Goal: Task Accomplishment & Management: Use online tool/utility

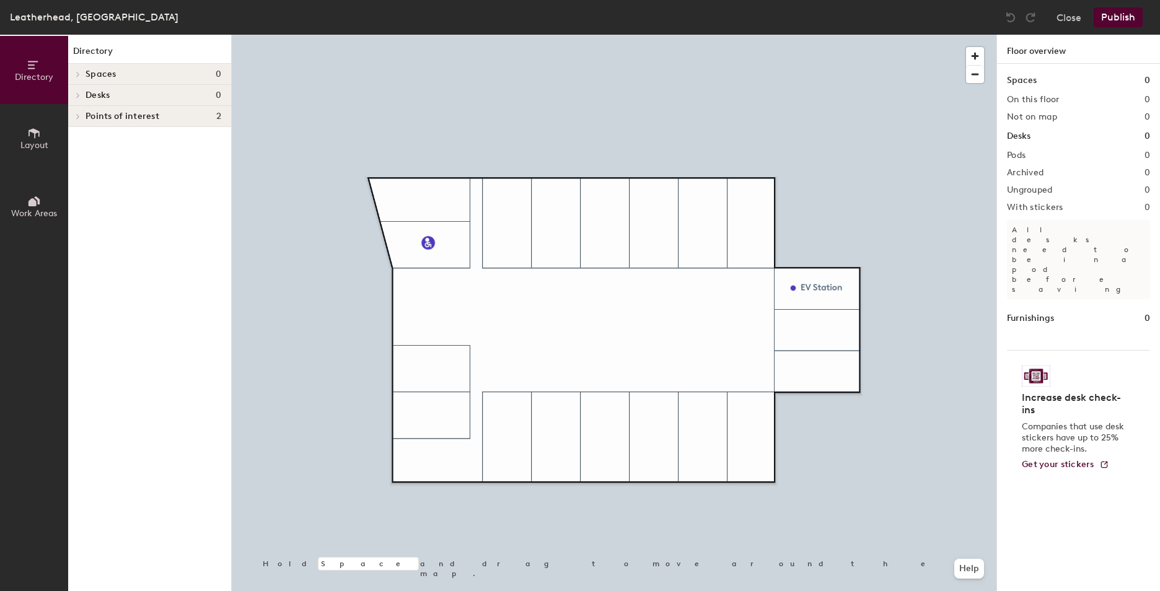
click at [107, 74] on span "Spaces" at bounding box center [101, 74] width 31 height 10
click at [17, 153] on button "Layout" at bounding box center [34, 138] width 68 height 68
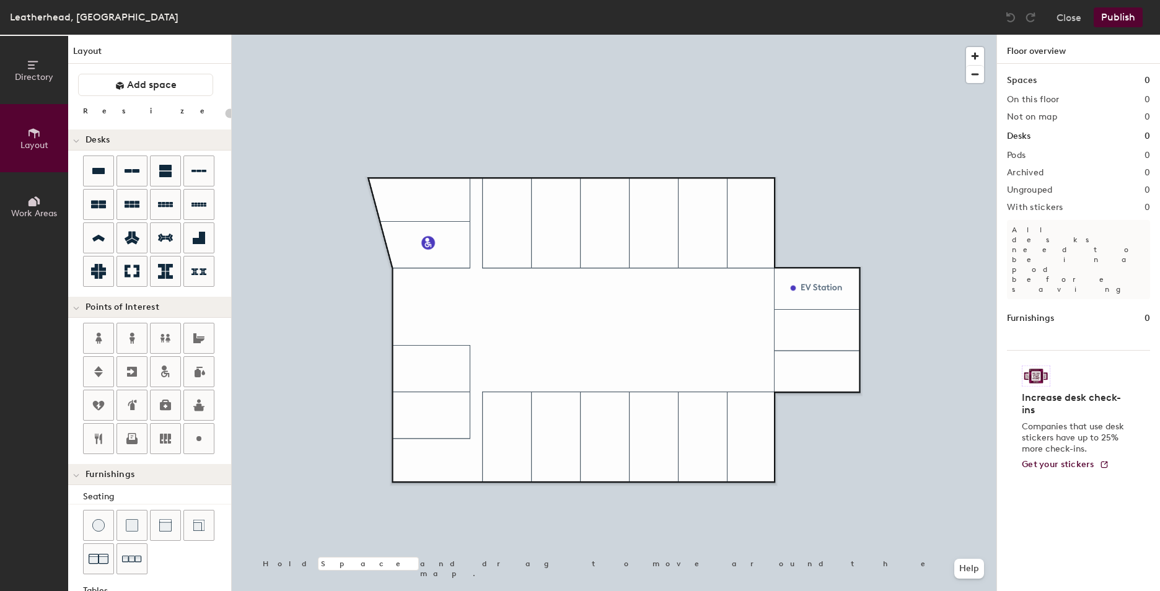
click at [32, 210] on span "Work Areas" at bounding box center [34, 213] width 46 height 11
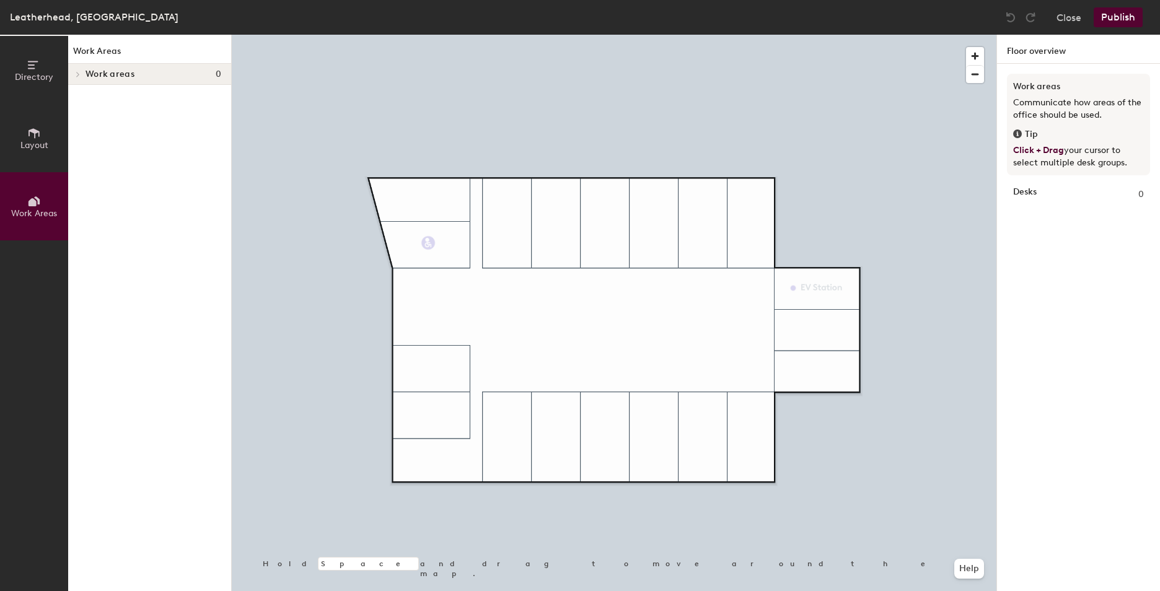
click at [29, 143] on span "Layout" at bounding box center [34, 145] width 28 height 11
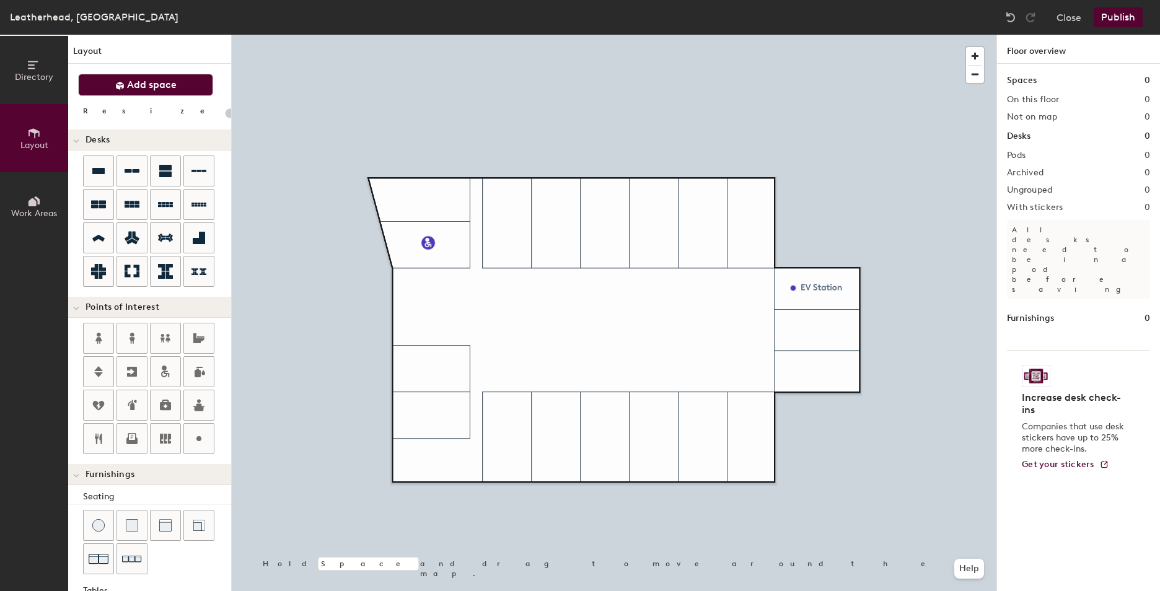
click at [154, 87] on span "Add space" at bounding box center [152, 85] width 50 height 12
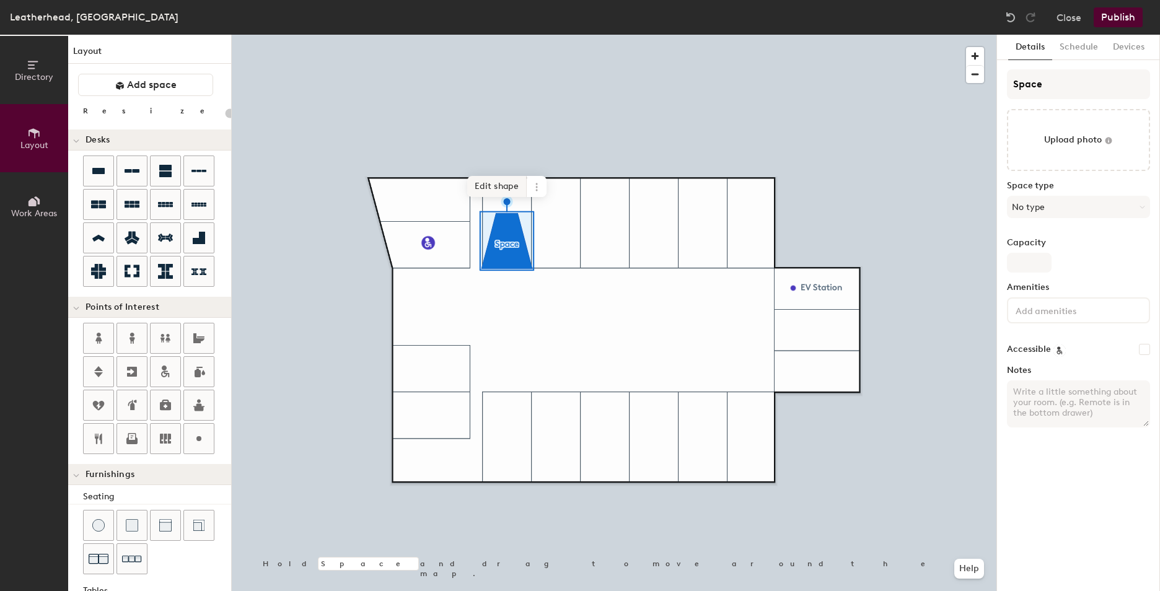
click at [518, 188] on span "Edit shape" at bounding box center [497, 186] width 60 height 21
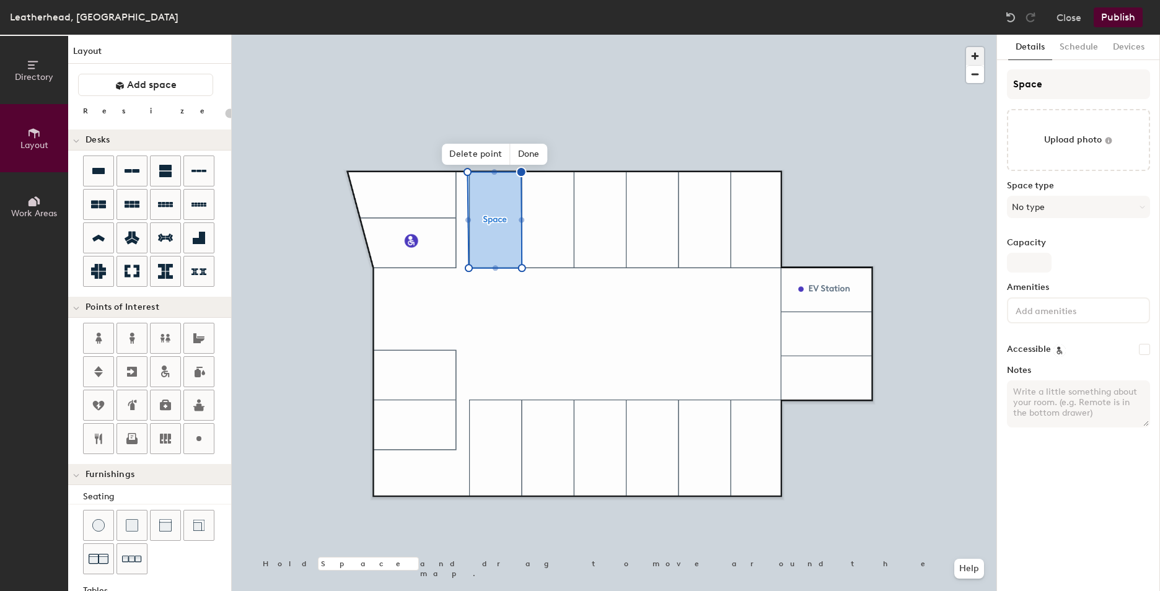
click at [967, 56] on span "button" at bounding box center [975, 56] width 18 height 18
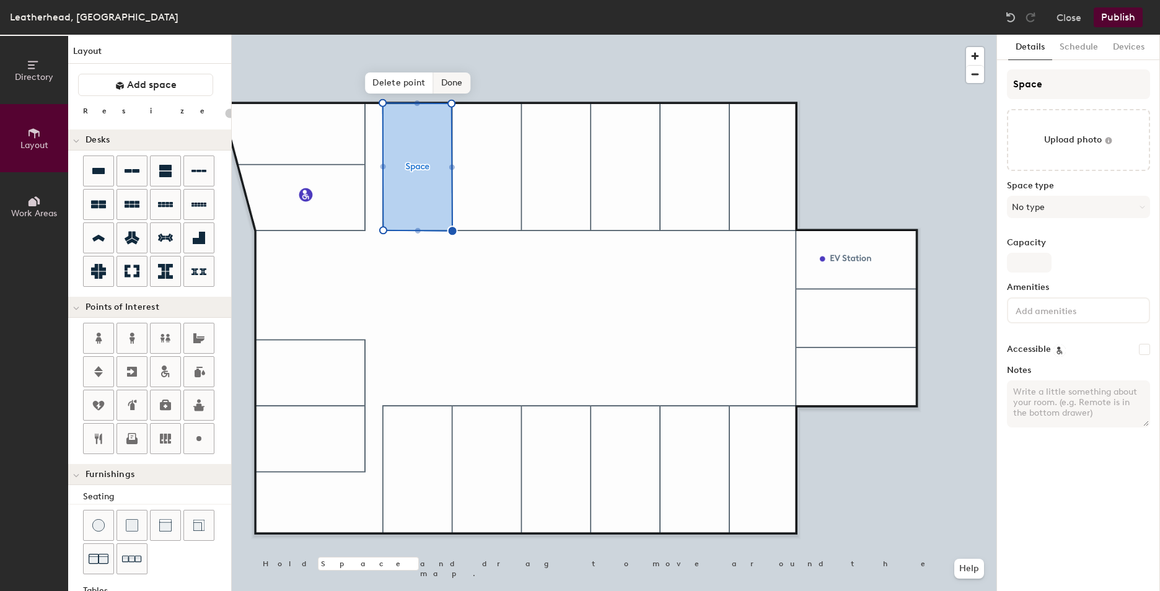
click at [454, 81] on span "Done" at bounding box center [452, 83] width 37 height 21
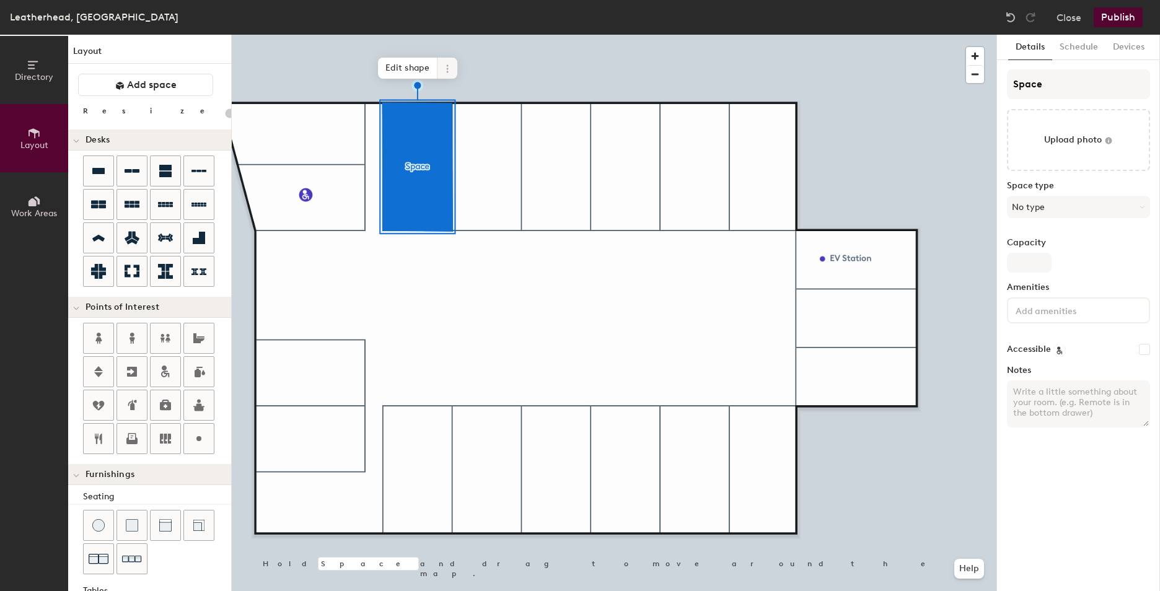
click at [454, 60] on span at bounding box center [448, 68] width 20 height 21
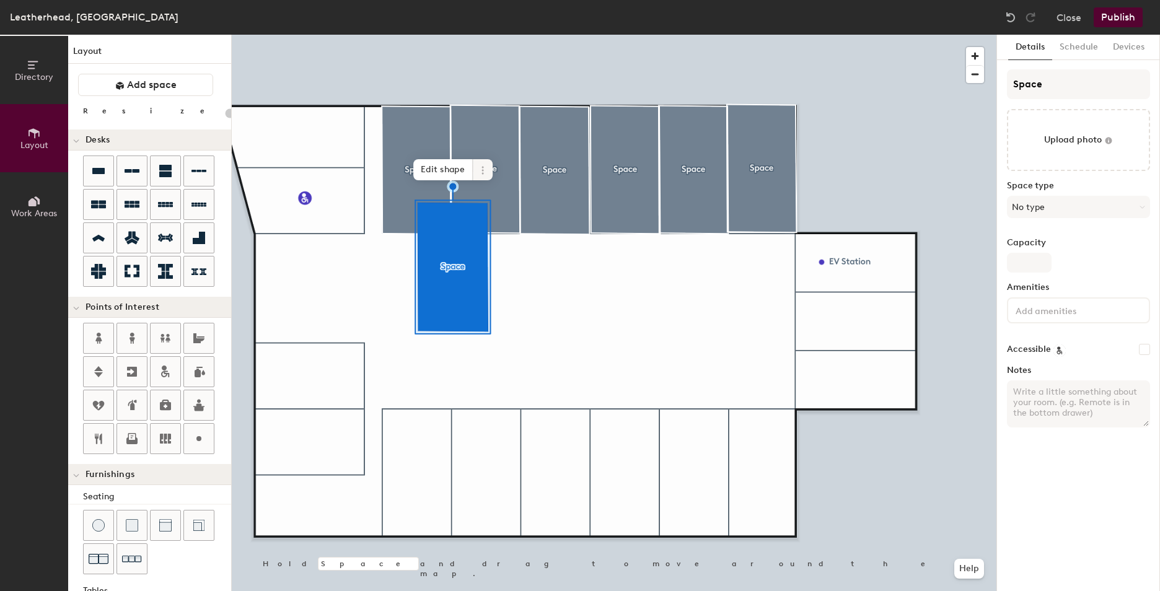
click at [483, 175] on icon at bounding box center [483, 171] width 10 height 10
click at [511, 201] on span "Remove from map" at bounding box center [527, 198] width 110 height 21
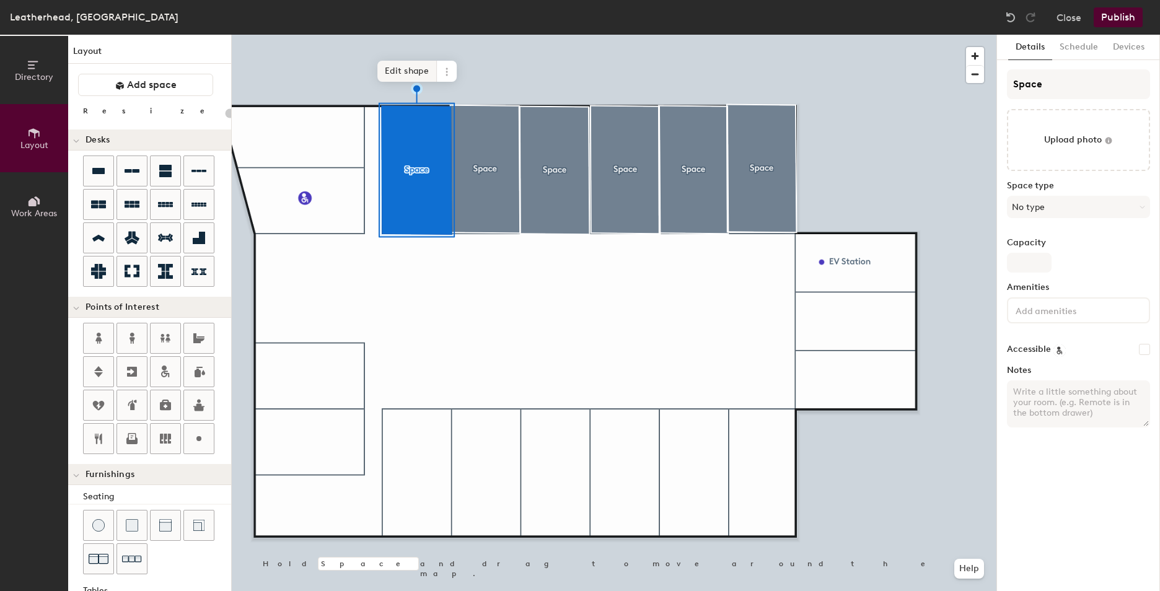
click at [415, 79] on span "Edit shape" at bounding box center [408, 71] width 60 height 21
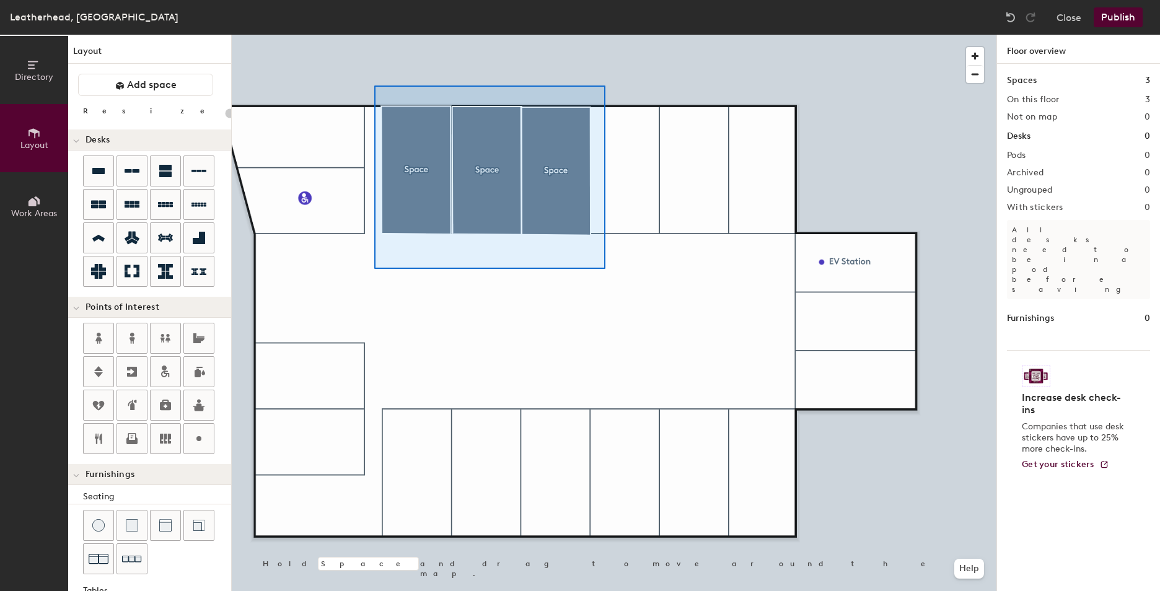
click at [368, 35] on div at bounding box center [614, 35] width 765 height 0
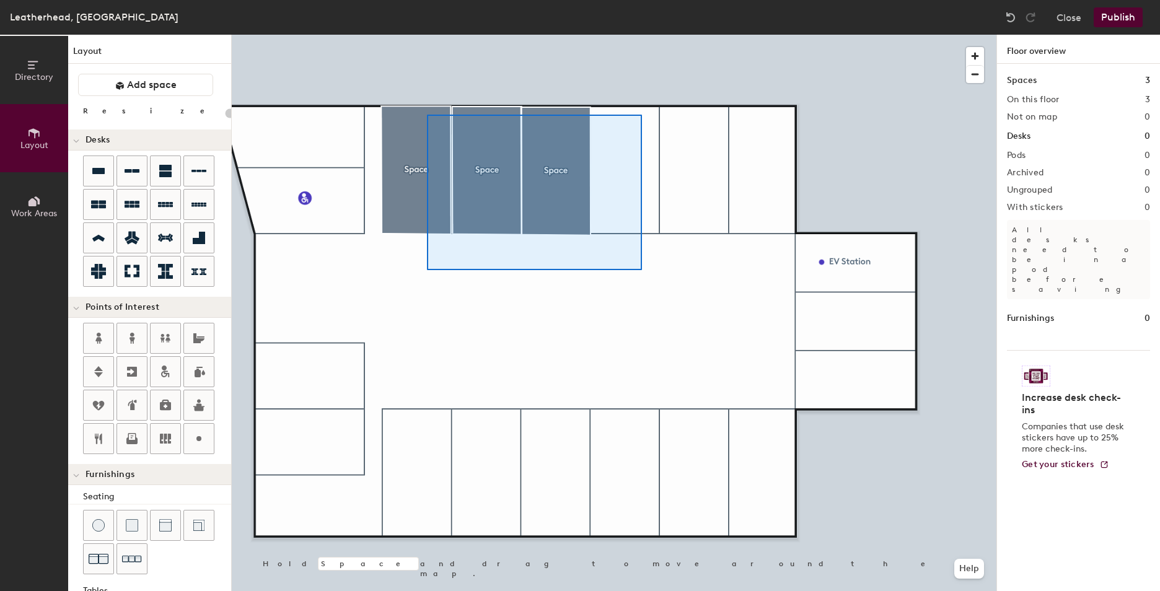
click at [424, 35] on div at bounding box center [614, 35] width 765 height 0
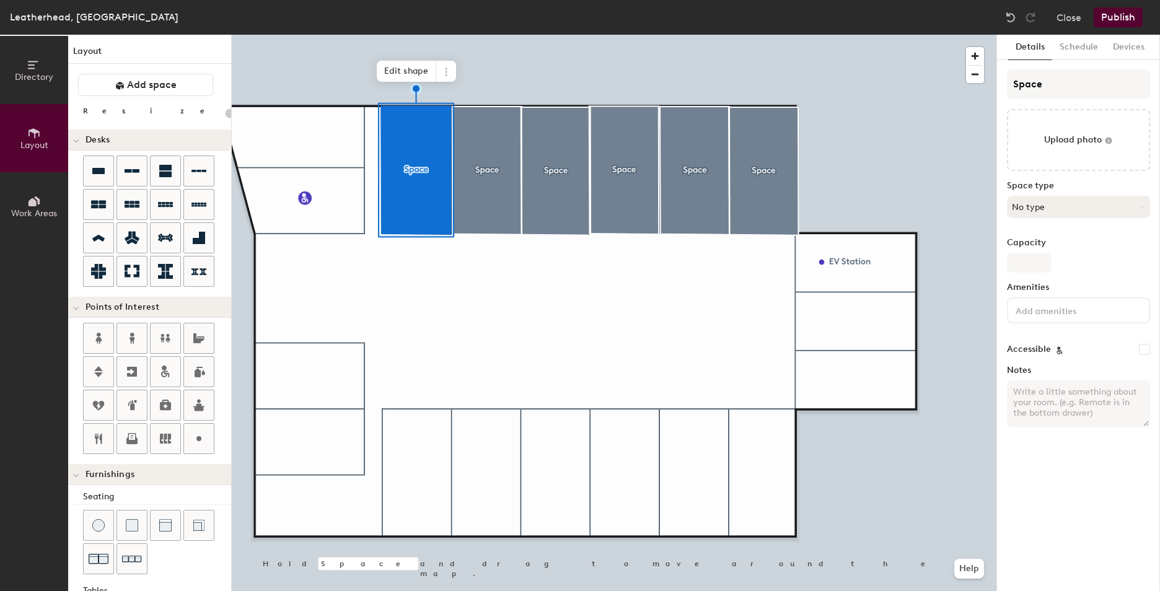
click at [1052, 208] on button "No type" at bounding box center [1078, 207] width 143 height 22
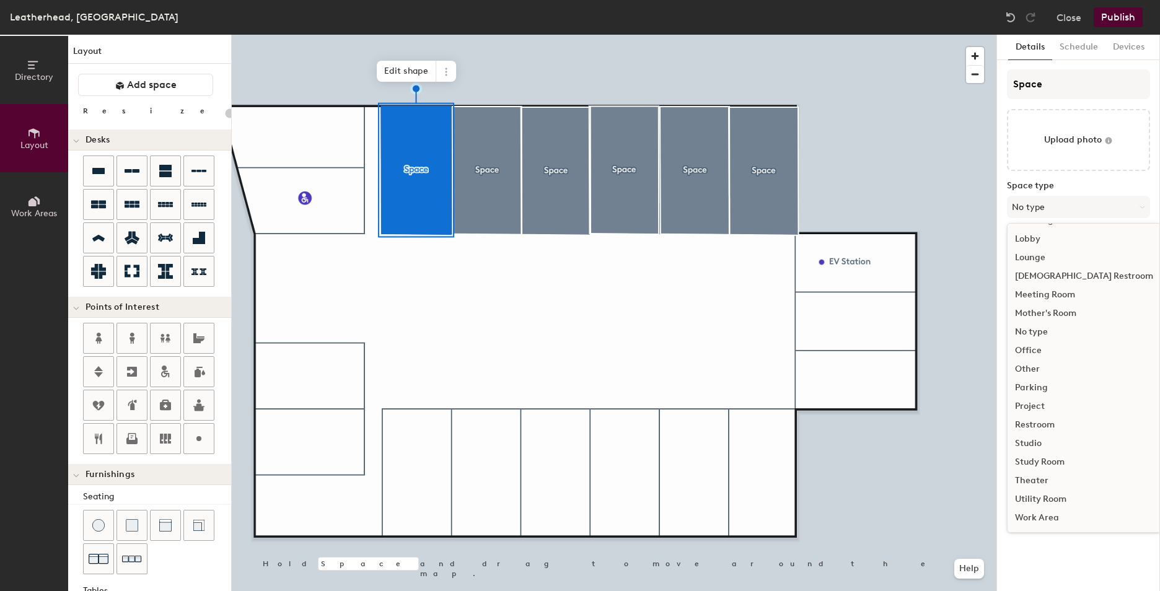
scroll to position [277, 0]
click at [1040, 392] on div "Parking" at bounding box center [1084, 388] width 153 height 19
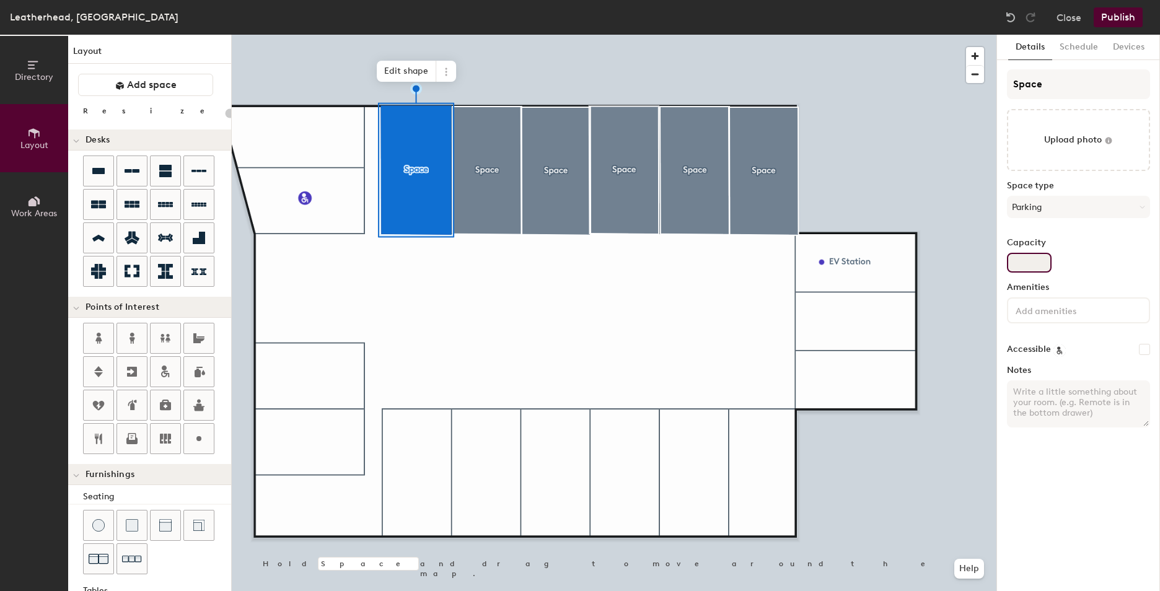
click at [1028, 256] on input "Capacity" at bounding box center [1029, 263] width 45 height 20
type input "20"
type input "1"
type input "20"
type input "1"
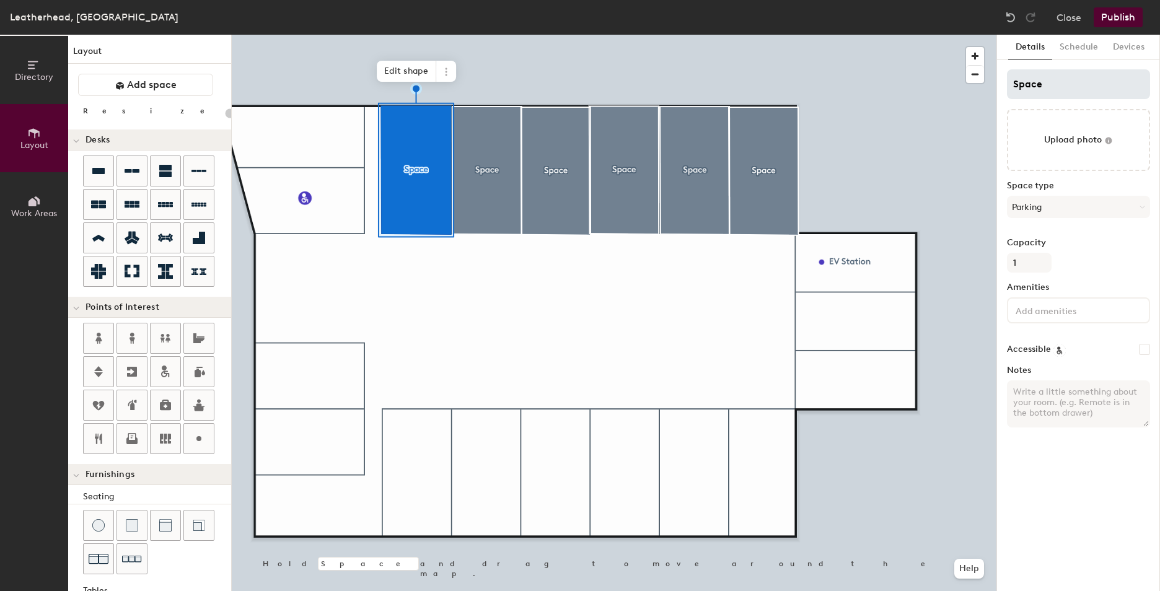
type input "20"
click at [1048, 91] on input "Space" at bounding box center [1078, 84] width 143 height 30
type input "Spac"
type input "20"
type input "S"
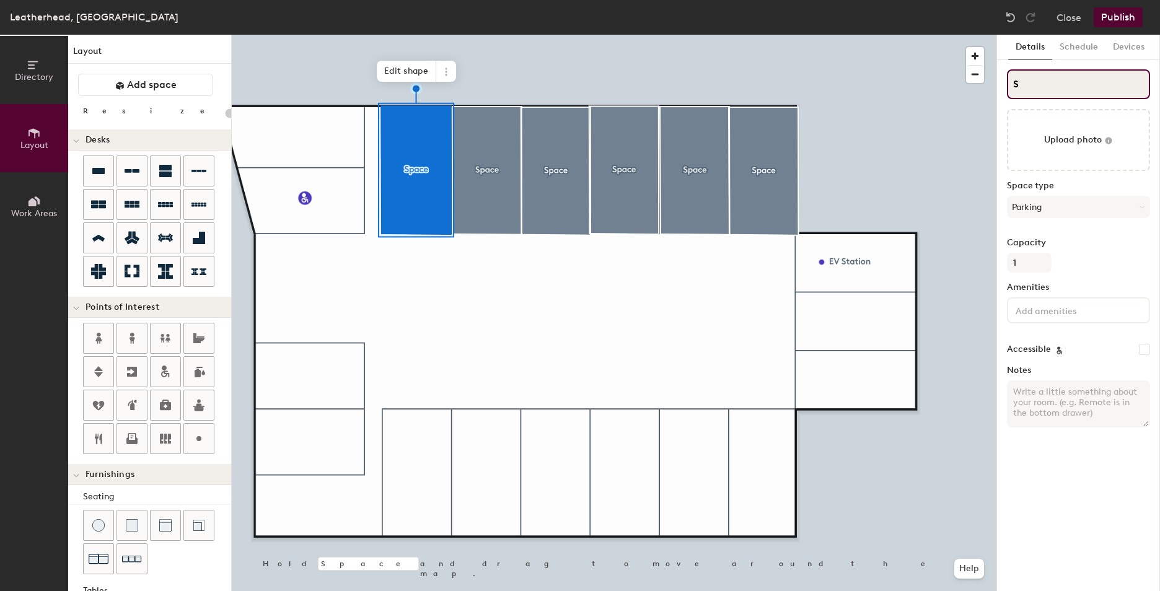
type input "20"
type input "S"
type input "20"
click at [1073, 92] on input "S" at bounding box center [1078, 84] width 143 height 30
click at [1052, 87] on input "S" at bounding box center [1078, 84] width 143 height 30
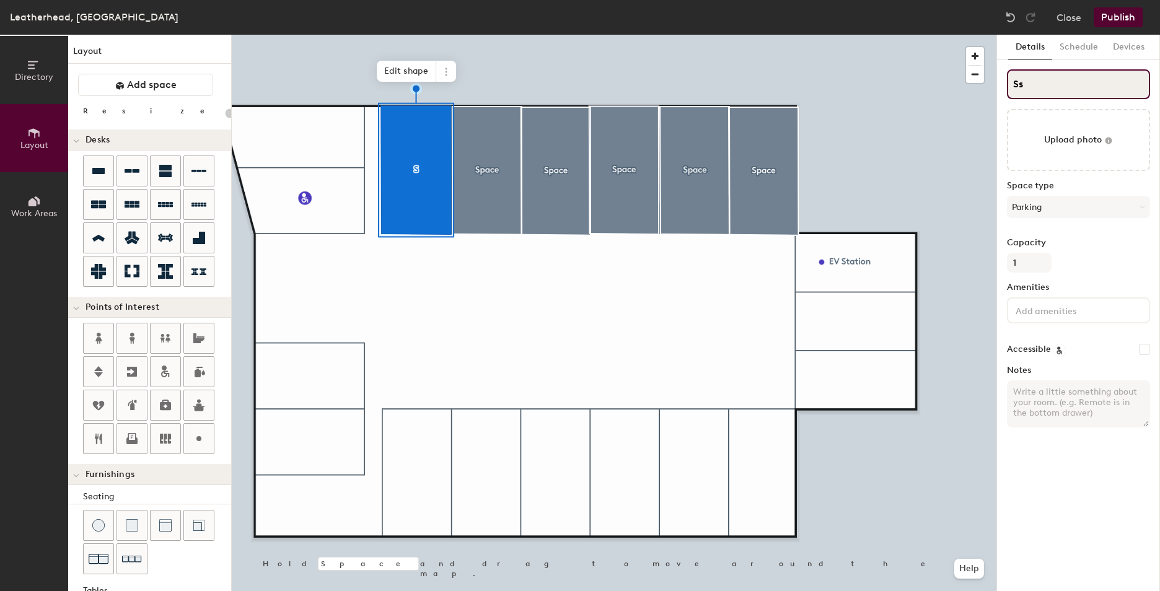
type input "Ssd"
type input "20"
type input "Ss"
type input "20"
type input "S"
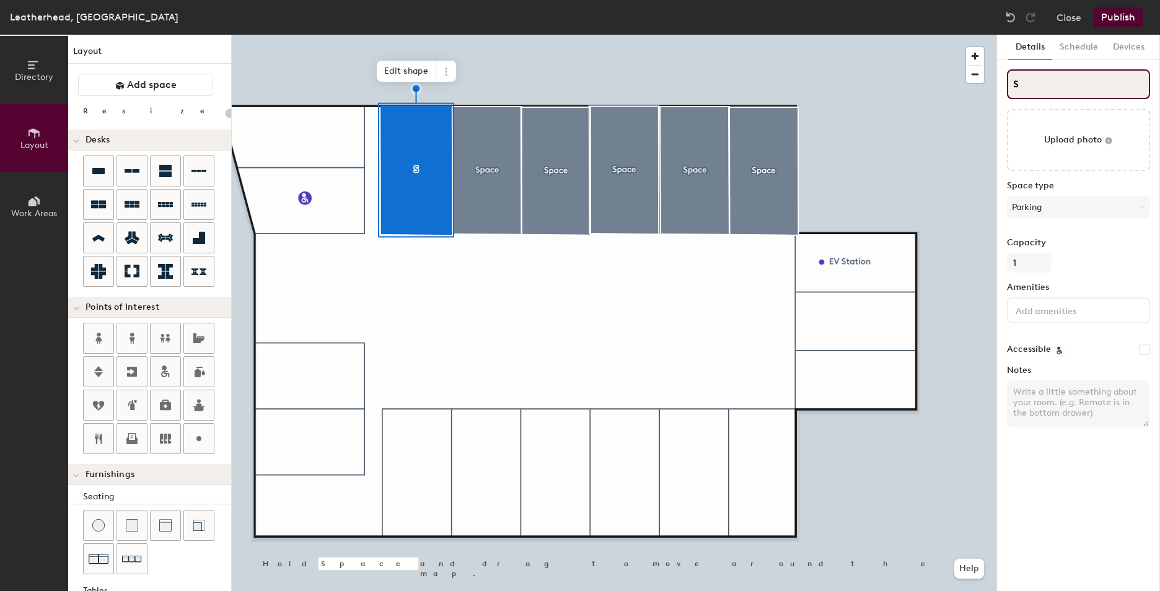
type input "20"
type input "S"
type input "20"
type input "SC"
type input "20"
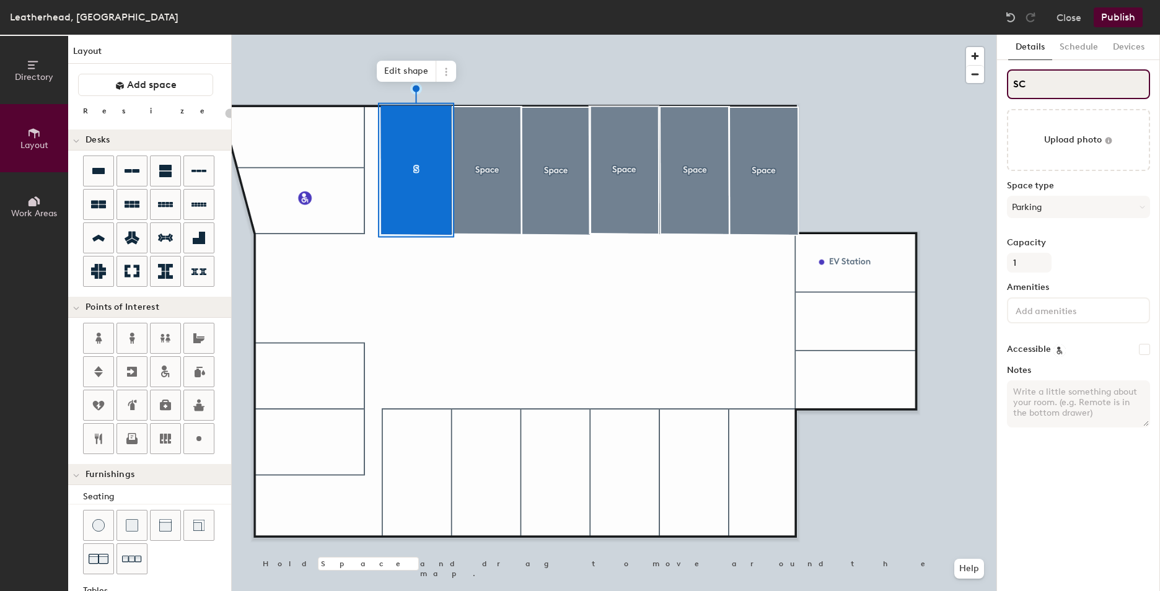
type input "SCa"
type input "20"
type input "SCar"
type input "20"
type input "Car"
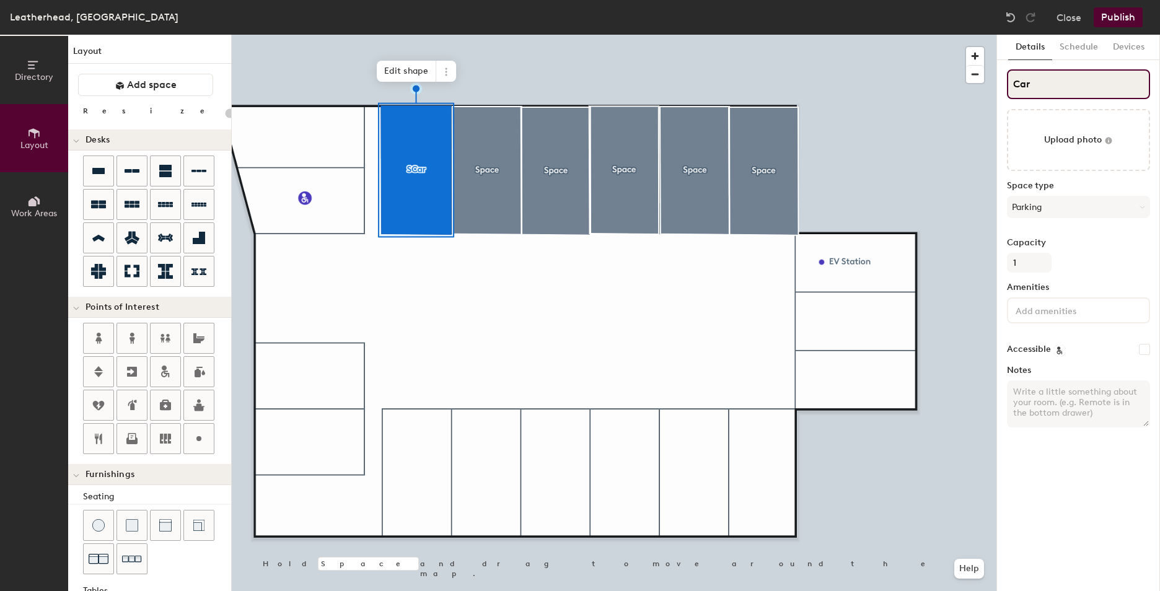
click at [1046, 74] on input "Car" at bounding box center [1078, 84] width 143 height 30
type input "20"
type input "Car"
type input "20"
type input "Car Par"
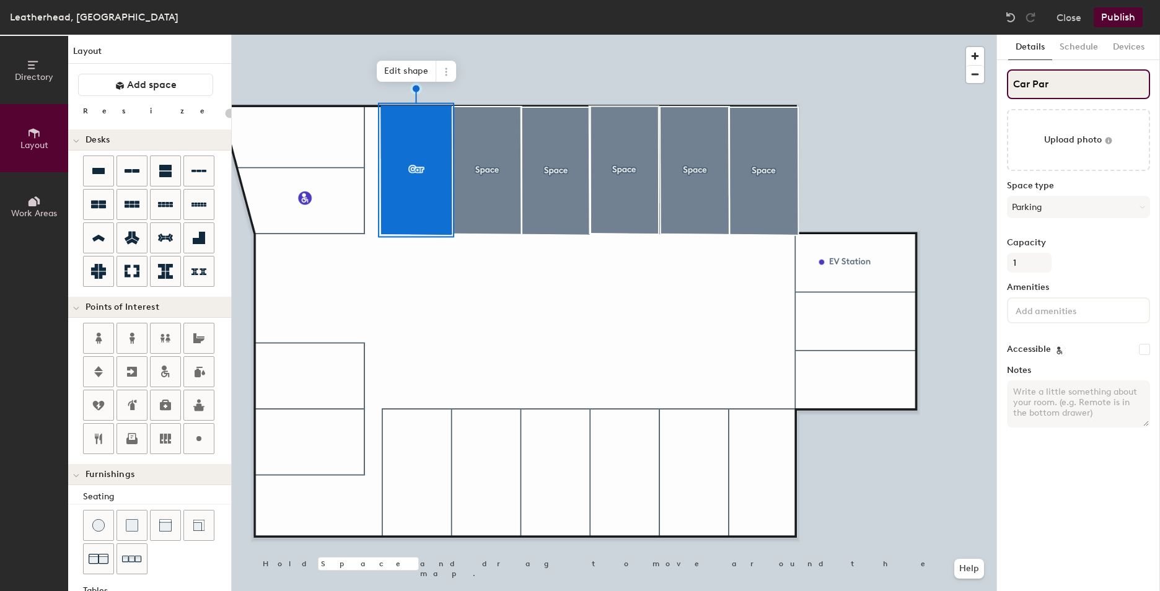
type input "20"
type input "Car Park"
type input "20"
type input "Car Park"
type input "20"
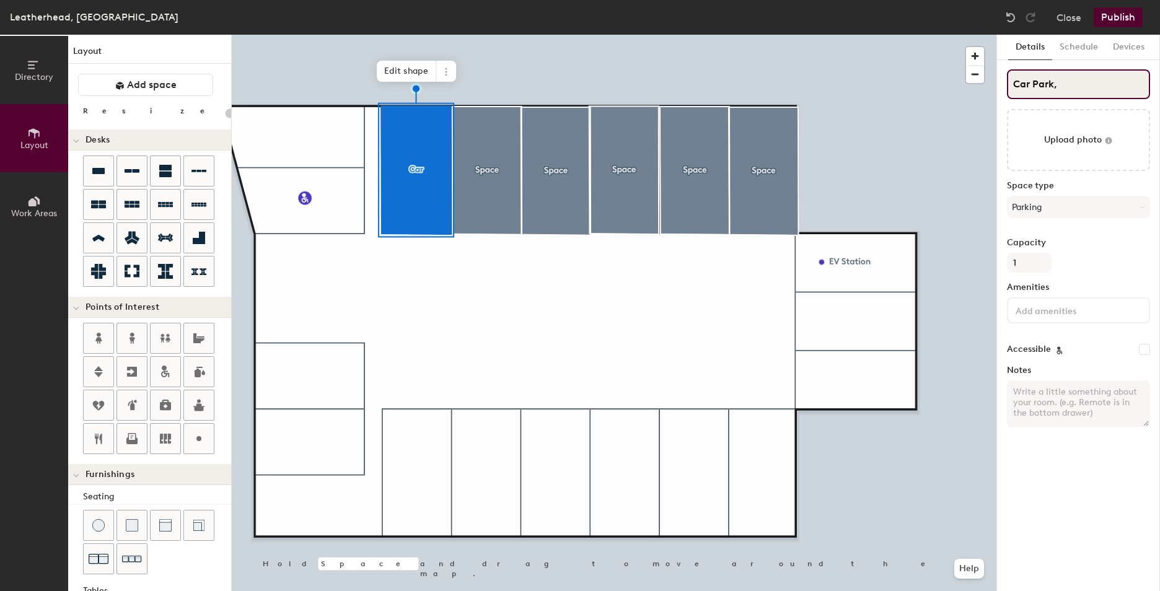
type input "Car Park,"
type input "20"
type input "Car Park,"
type input "20"
type input "Car Park"
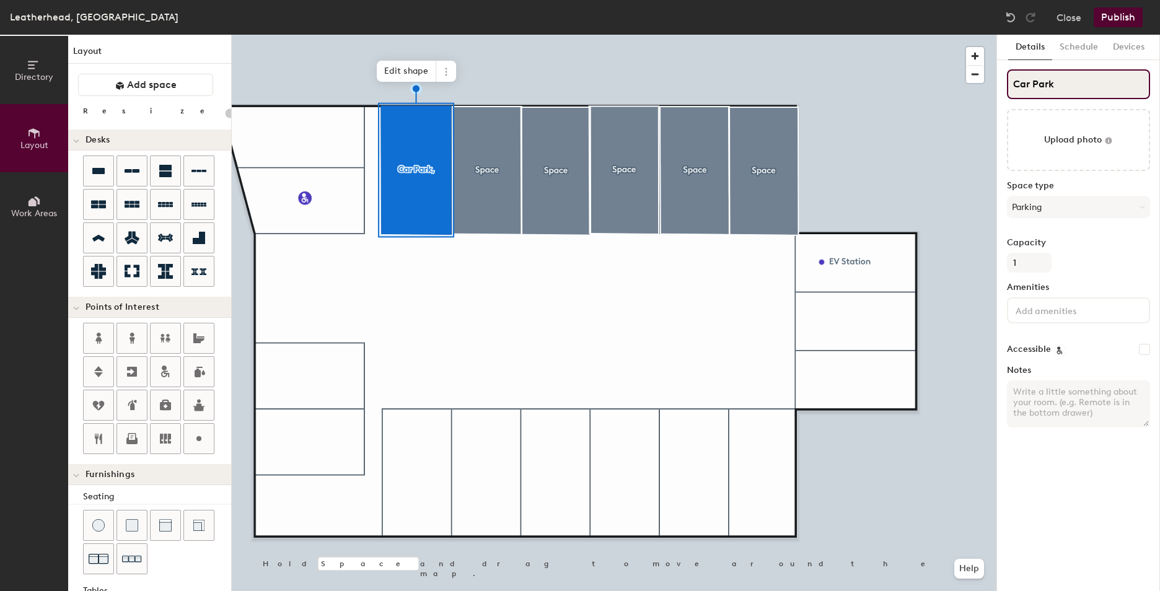
type input "20"
type input "Car Park"
type input "20"
type input "Car Park -"
type input "20"
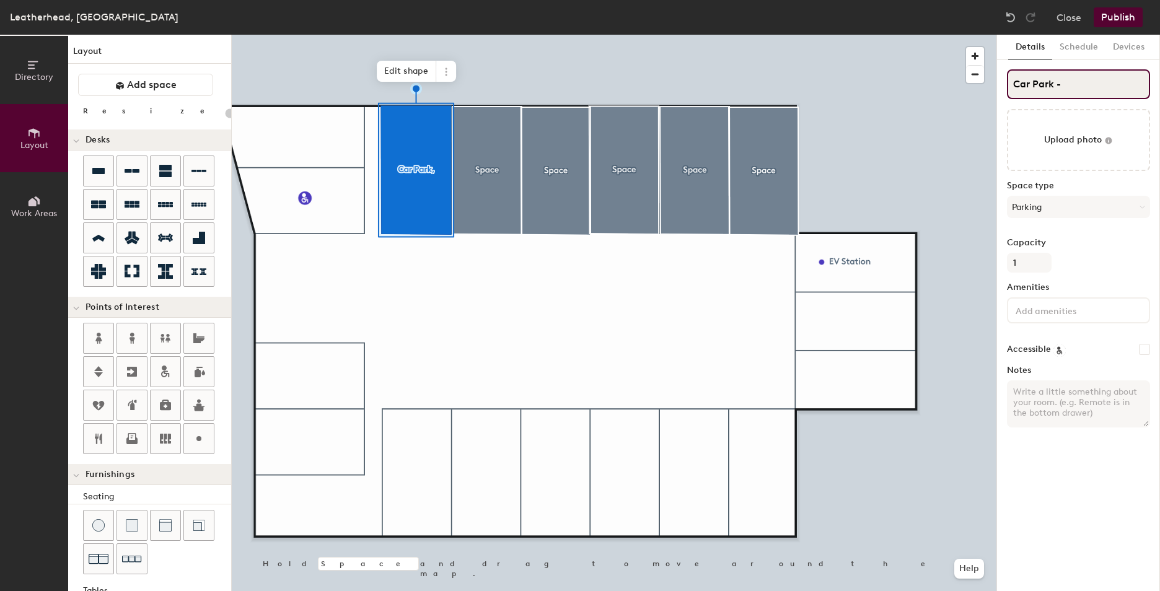
type input "Car Park - I"
type input "20"
type input "Car Park -"
type input "20"
type input "Car Park"
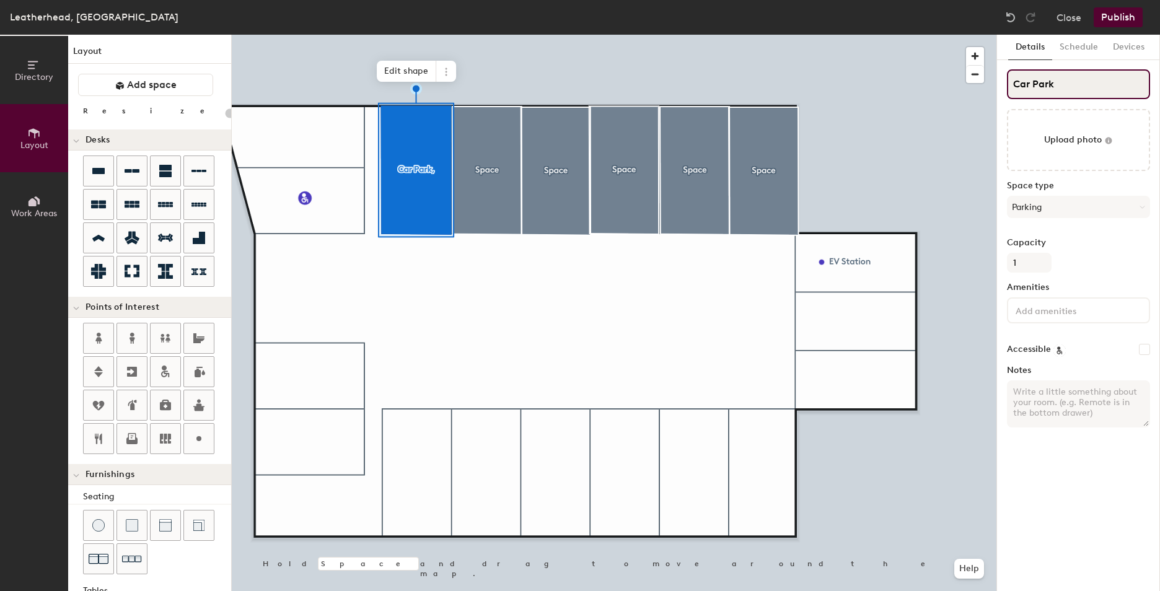
type input "20"
type input "Car Park 1"
type input "20"
type input "Car Park 1"
type input "20"
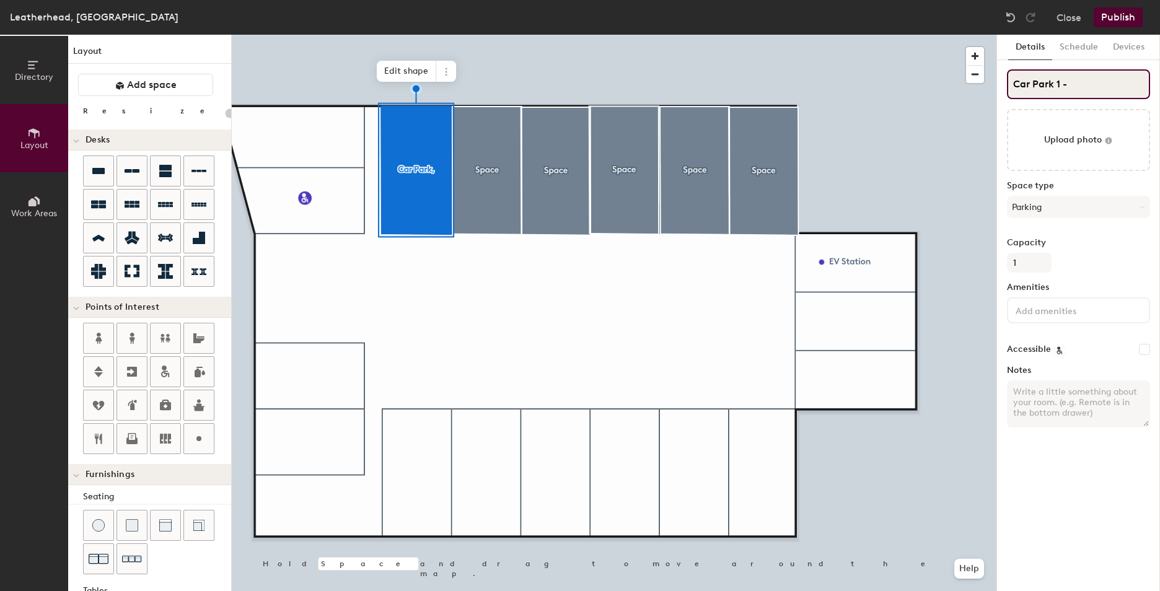
type input "Car Park 1 -"
type input "20"
type input "Car Park 1 - I"
type input "20"
type input "Car Park 1 - In"
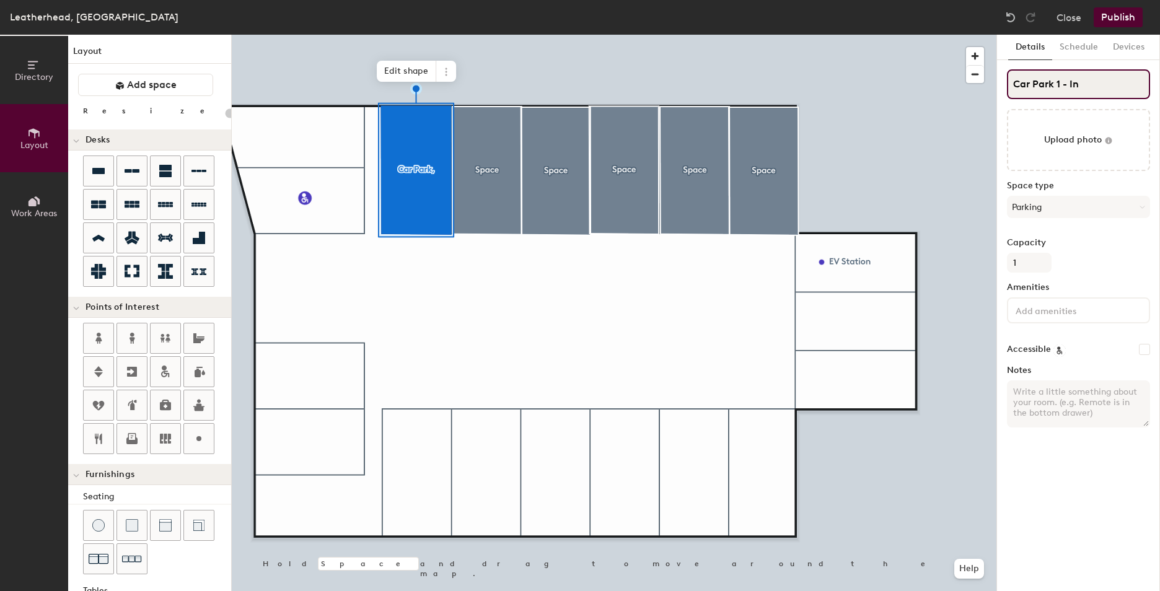
type input "20"
type input "Car Park 1 - Inside"
type input "20"
type input "Car Park 1 - Inside"
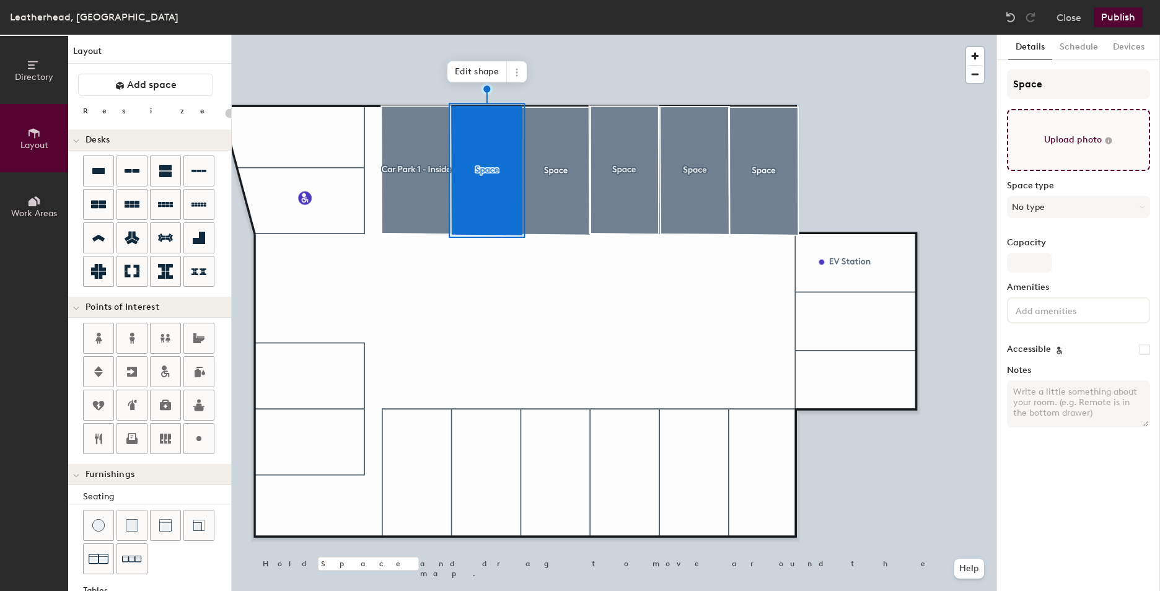
type input "20"
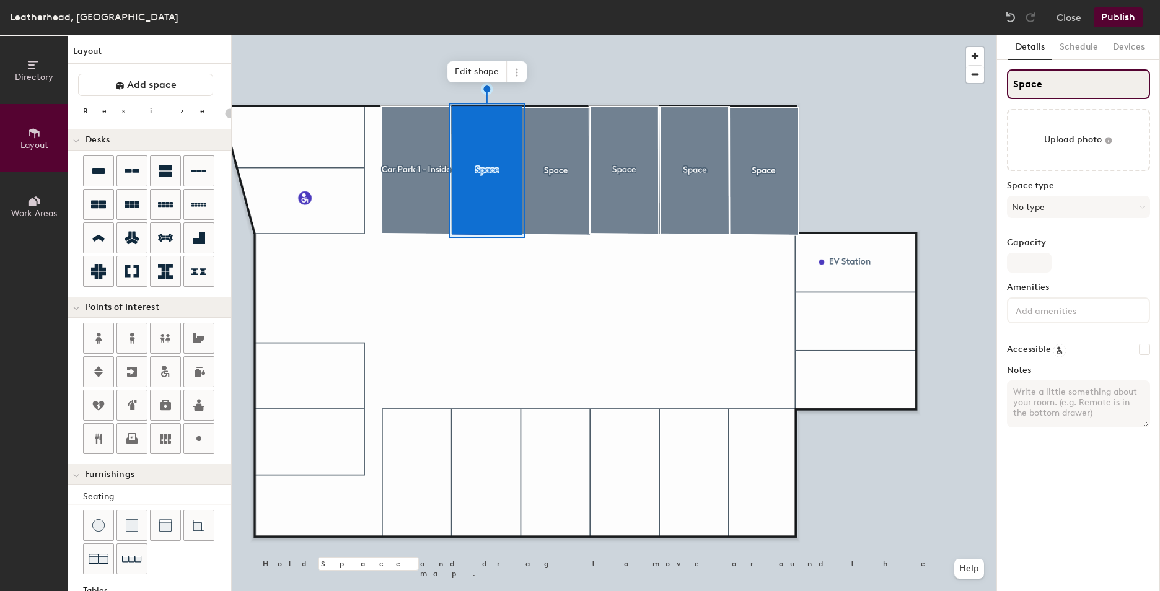
click at [1049, 82] on input "Space" at bounding box center [1078, 84] width 143 height 30
type input "Spac"
type input "20"
type input "Spa"
type input "20"
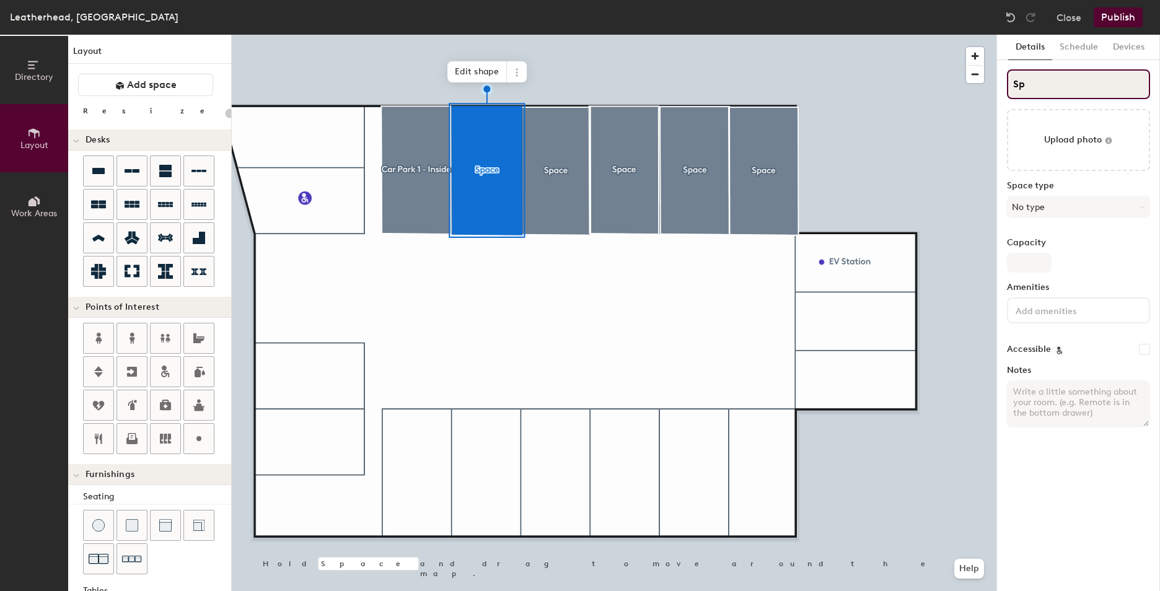
type input "S"
type input "20"
type input "S"
type input "20"
type input "SC"
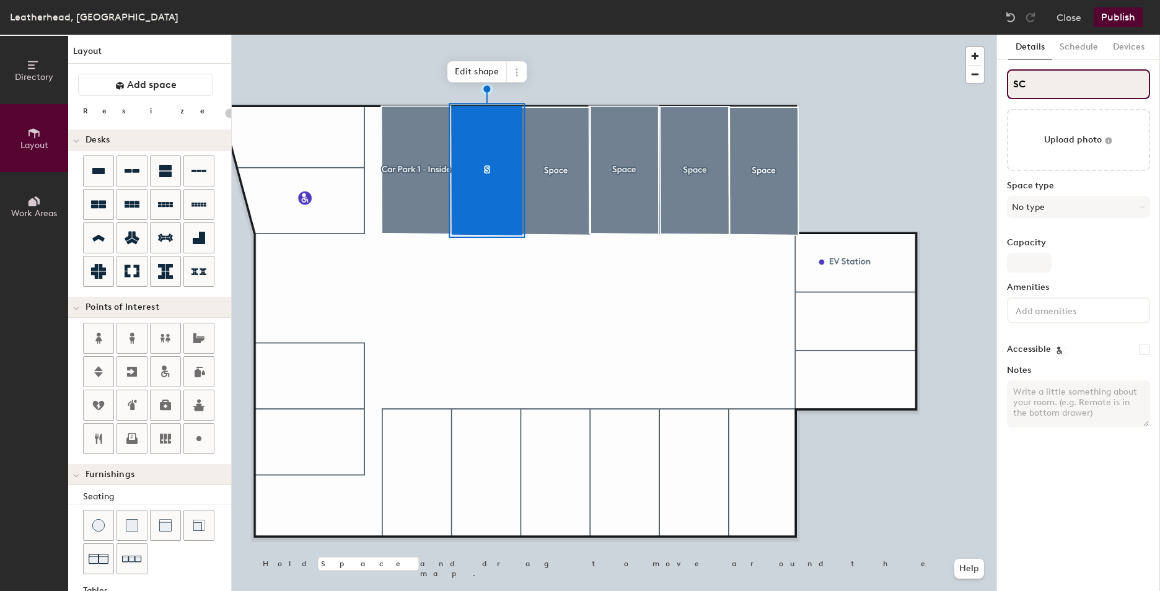
type input "20"
type input "SCar"
type input "20"
type input "SCar"
type input "20"
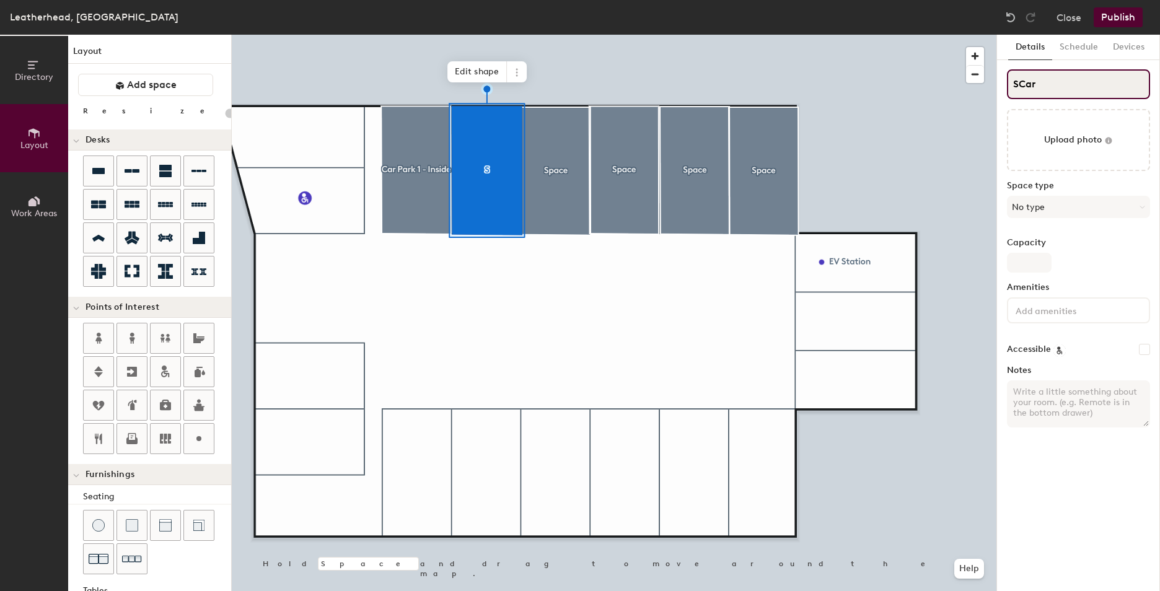
type input "SCar P"
type input "20"
type input "SCar Park"
type input "20"
type input "SCar Park 2"
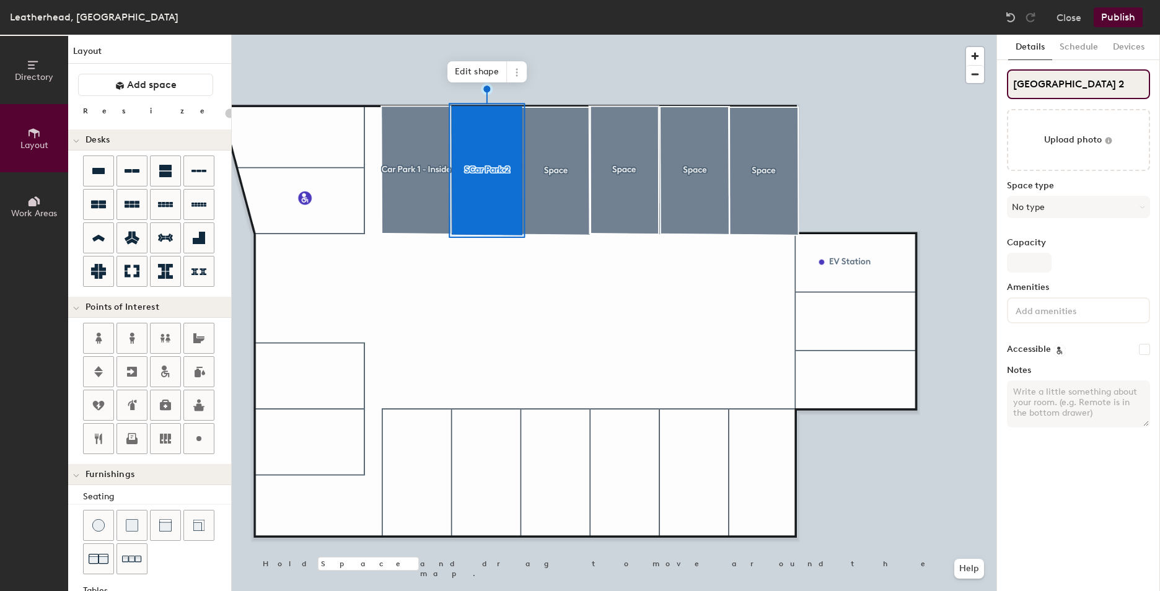
type input "20"
type input "SCar Park 2"
type input "20"
type input "SCar Park 2 -"
type input "20"
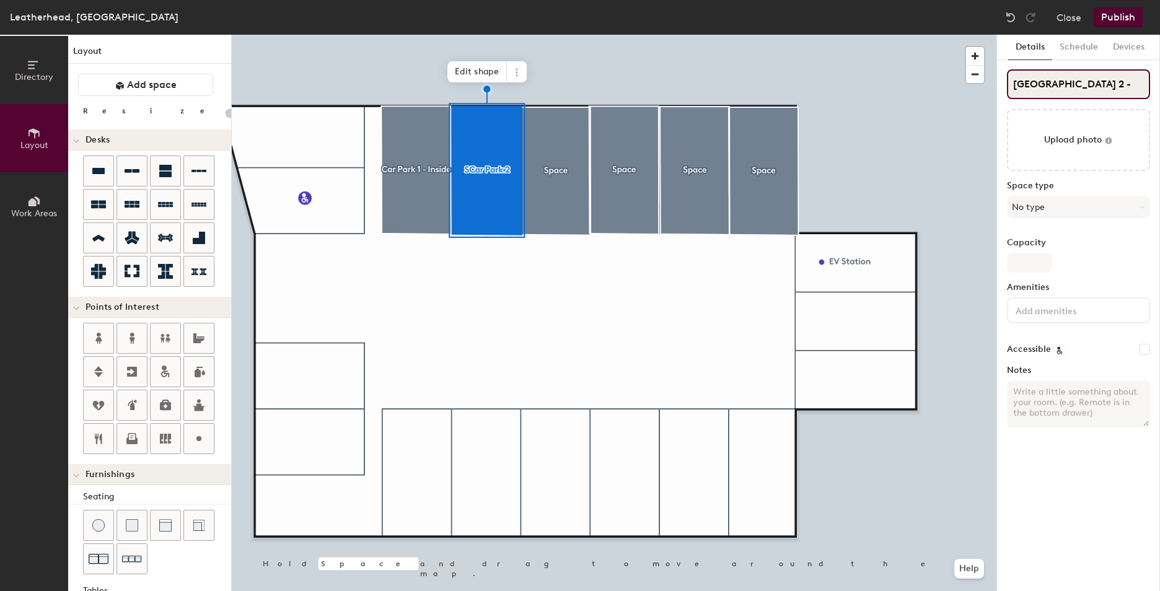
type input "SCar Park 2 - I"
type input "20"
type input "SCar Park 2 - Inside"
type input "20"
type input "Car Park 2 - Inside"
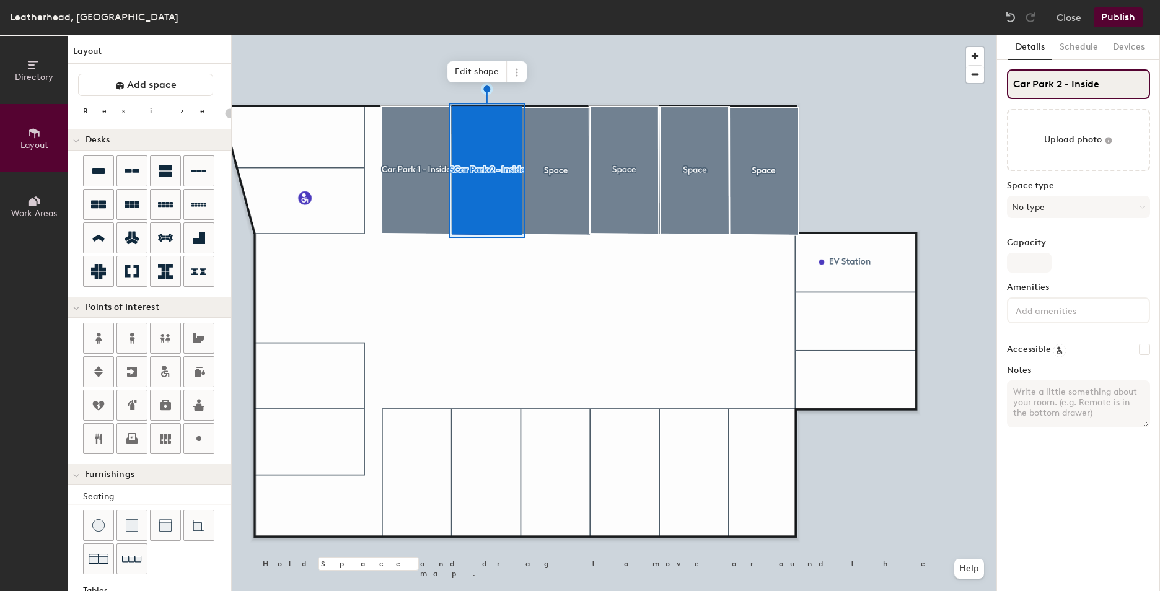
type input "20"
type input "Car Park 2 - Inside"
type input "20"
drag, startPoint x: 1034, startPoint y: 82, endPoint x: 1004, endPoint y: 79, distance: 29.9
click at [1004, 79] on div "Details Schedule Devices Car Park 2 - Inside Upload photo Space type No type Ca…" at bounding box center [1078, 313] width 163 height 557
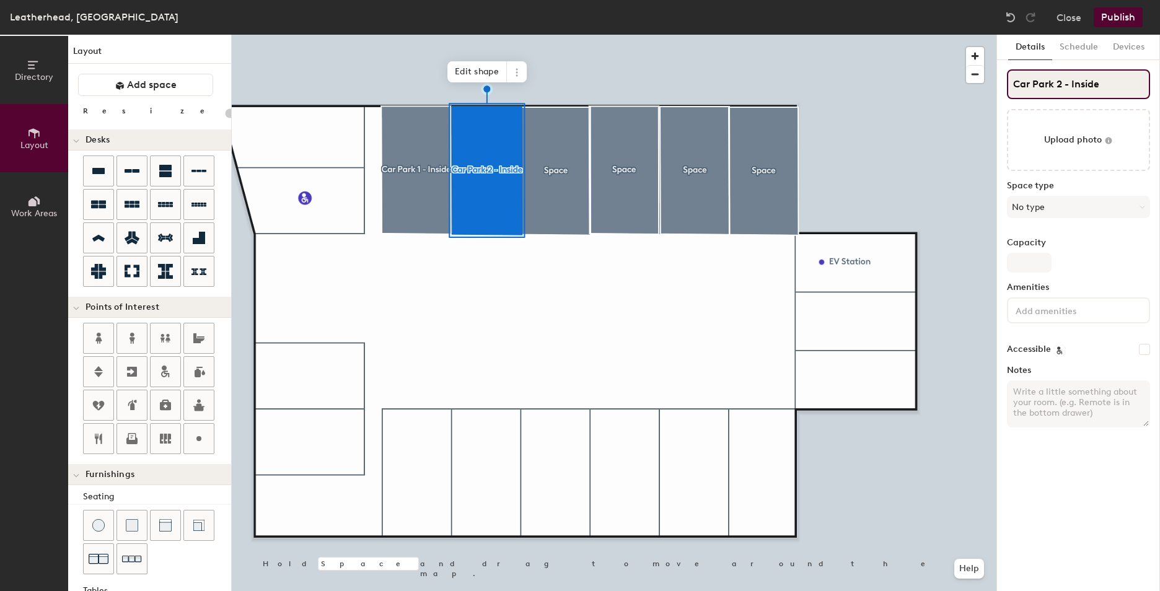
type input "Park 2 - Inside"
type input "20"
type input "Park 2 - Inside"
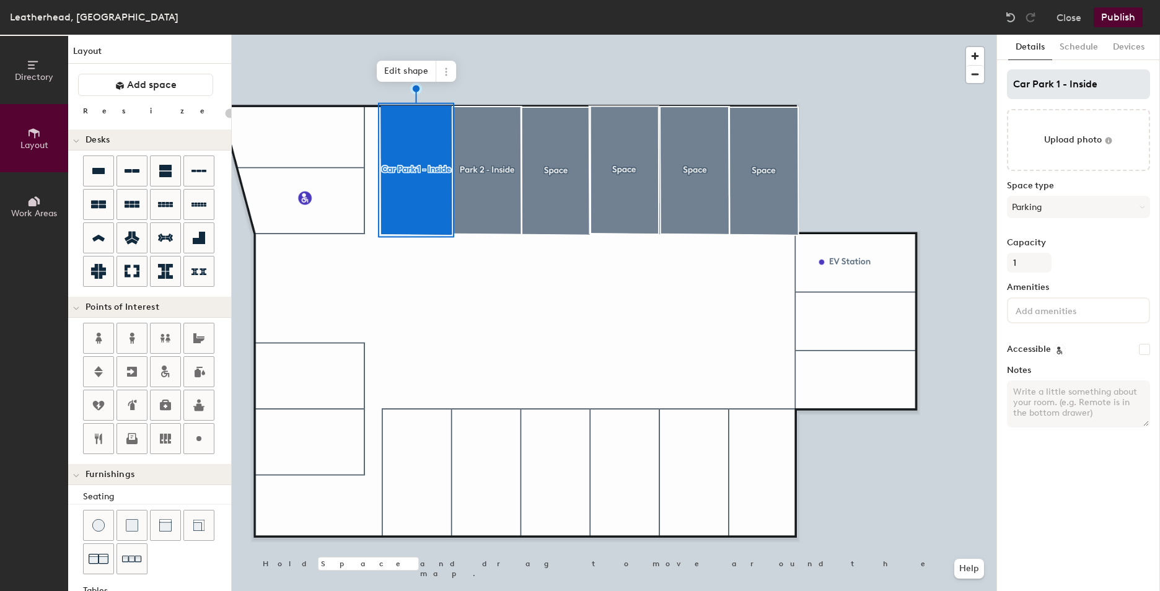
type input "20"
click at [937, 87] on div "Directory Layout Work Areas Layout Add space Resize Desks Points of Interest Fu…" at bounding box center [580, 313] width 1160 height 557
type input "1 - Inside"
type input "20"
type input "Par1 - Inside"
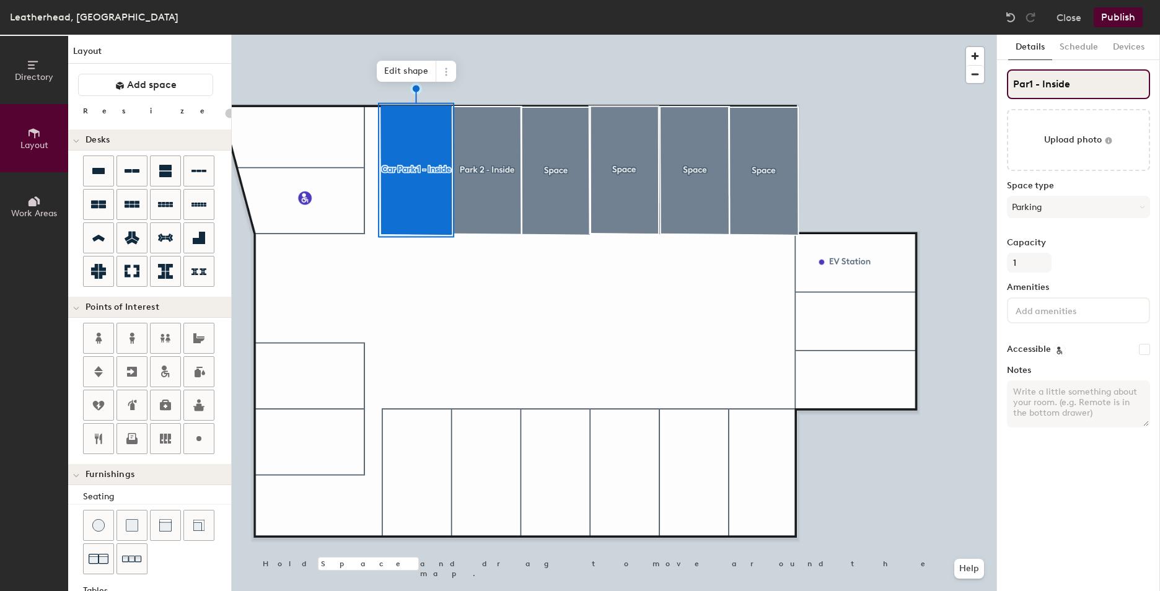
type input "20"
type input "Parl1 - Inside"
type input "20"
type input "Parl 1 - Inside"
type input "20"
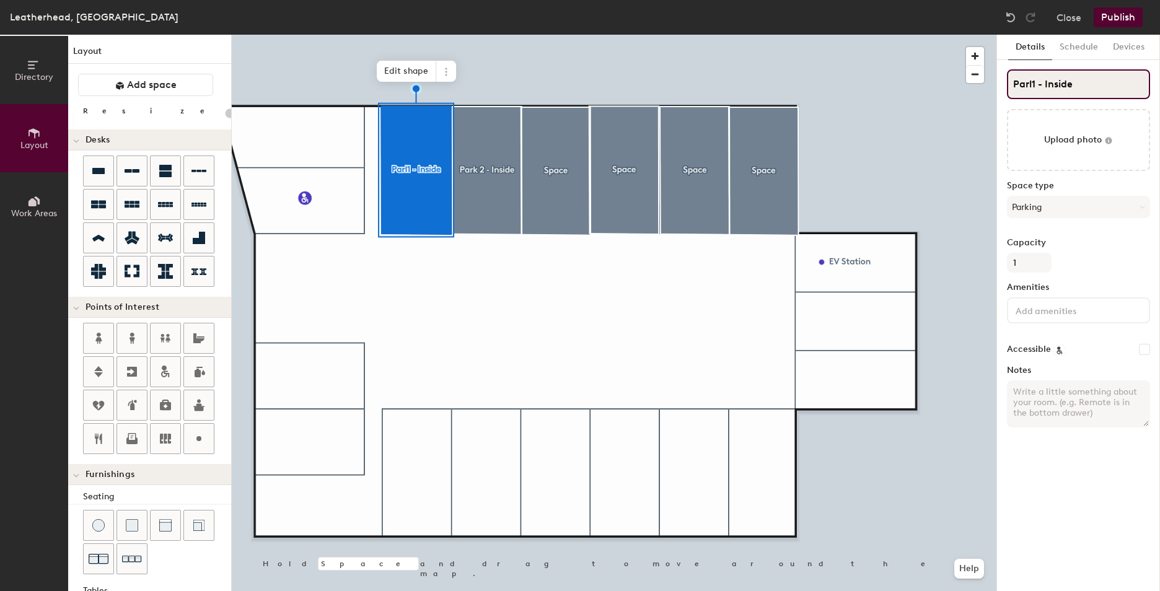
type input "Par1 - Inside"
type input "20"
type input "Park 1 - Inside"
type input "20"
type input "Park 1 - Inside"
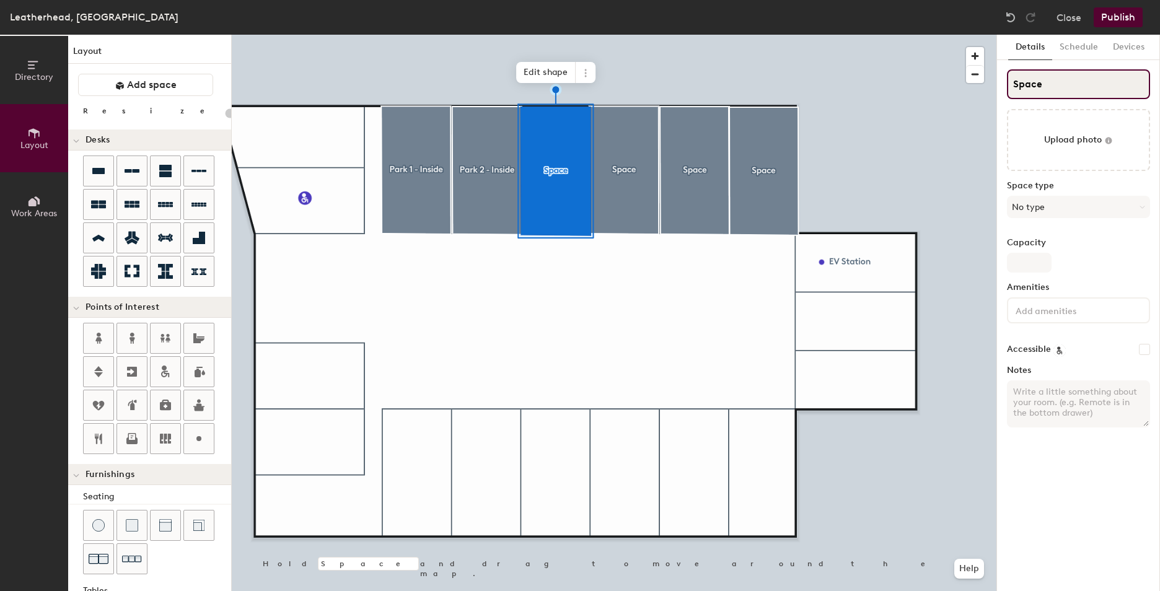
click at [1047, 85] on input "Space" at bounding box center [1078, 84] width 143 height 30
type input "20"
type input "Space"
type input "20"
type input "Space Park"
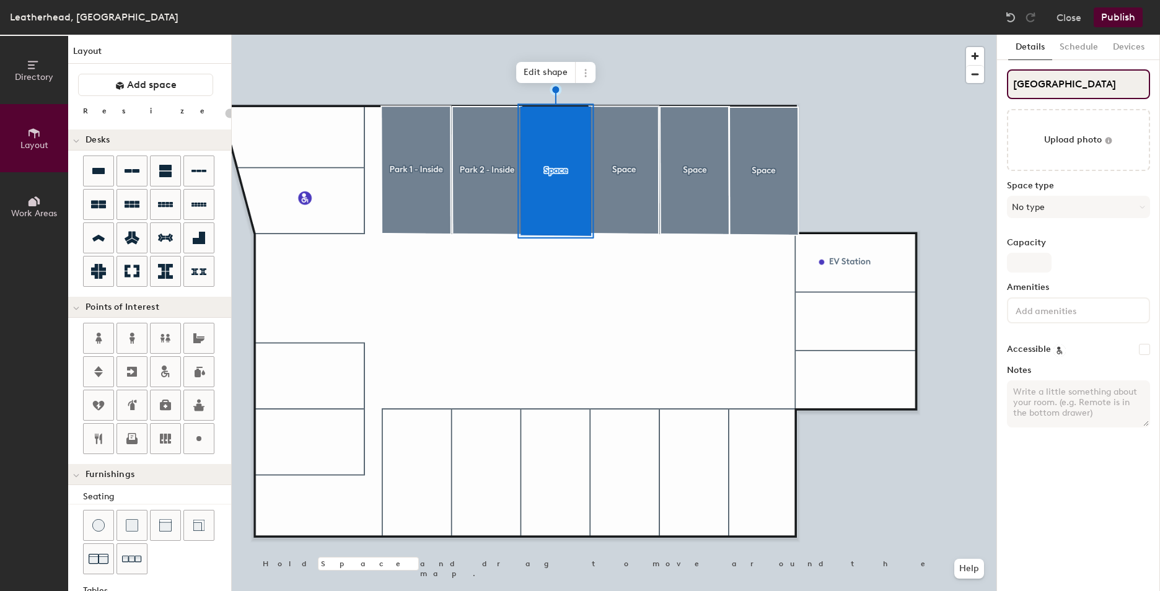
type input "20"
type input "Space Park"
type input "20"
type input "Space Park 3 -"
type input "20"
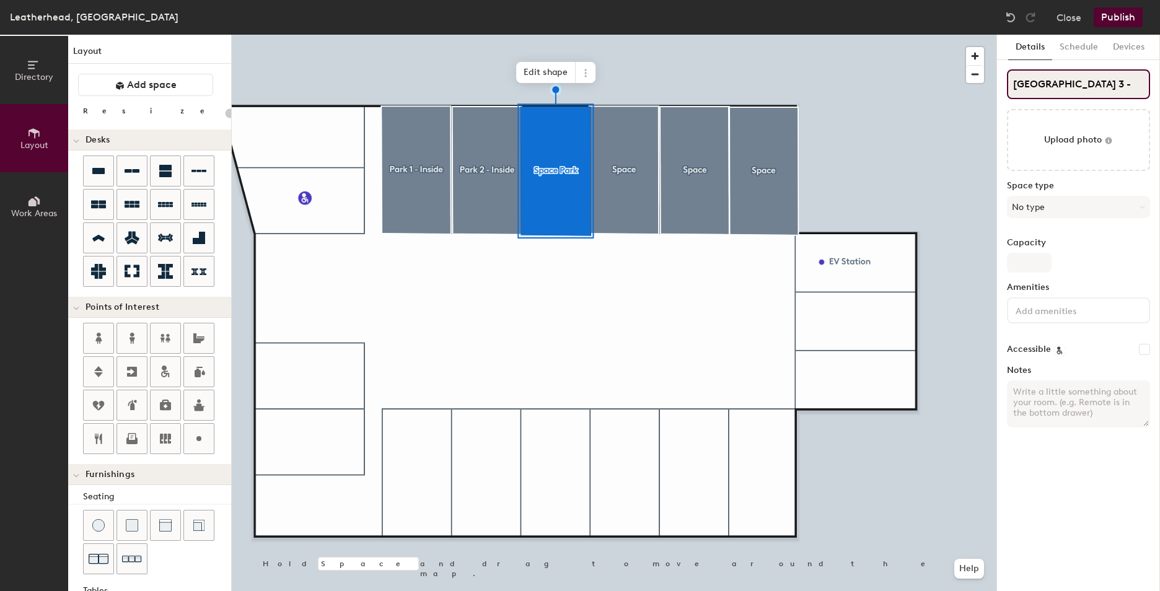
type input "Space Park 3 - I"
type input "20"
type input "Space Park 3 - Inside"
type input "20"
click at [947, 77] on div "Directory Layout Work Areas Layout Add space Resize Desks Points of Interest Fu…" at bounding box center [580, 313] width 1160 height 557
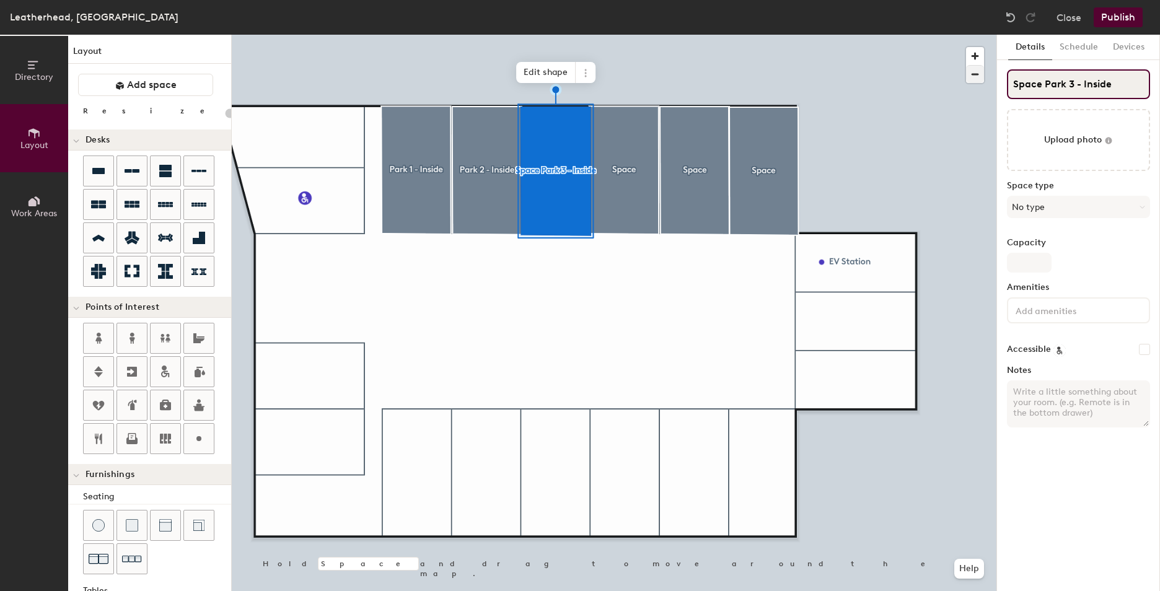
type input "Park 3 - Inside"
type input "20"
type input "Park 3 - Inside"
click at [1076, 213] on button "No type" at bounding box center [1078, 207] width 143 height 22
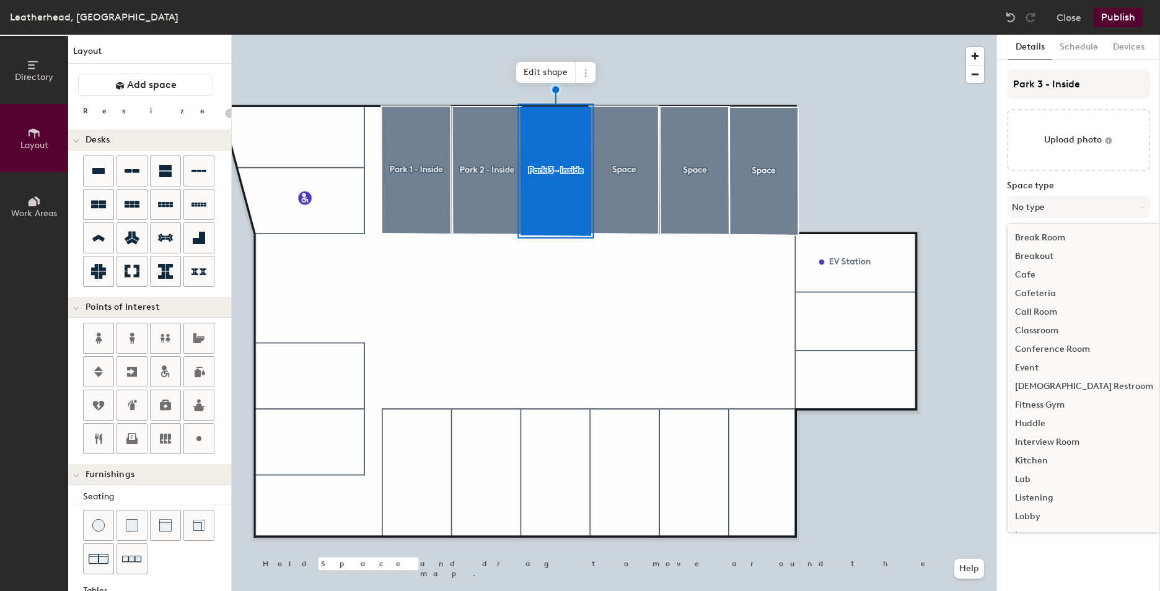
scroll to position [278, 0]
click at [1048, 391] on div "Parking" at bounding box center [1084, 388] width 153 height 19
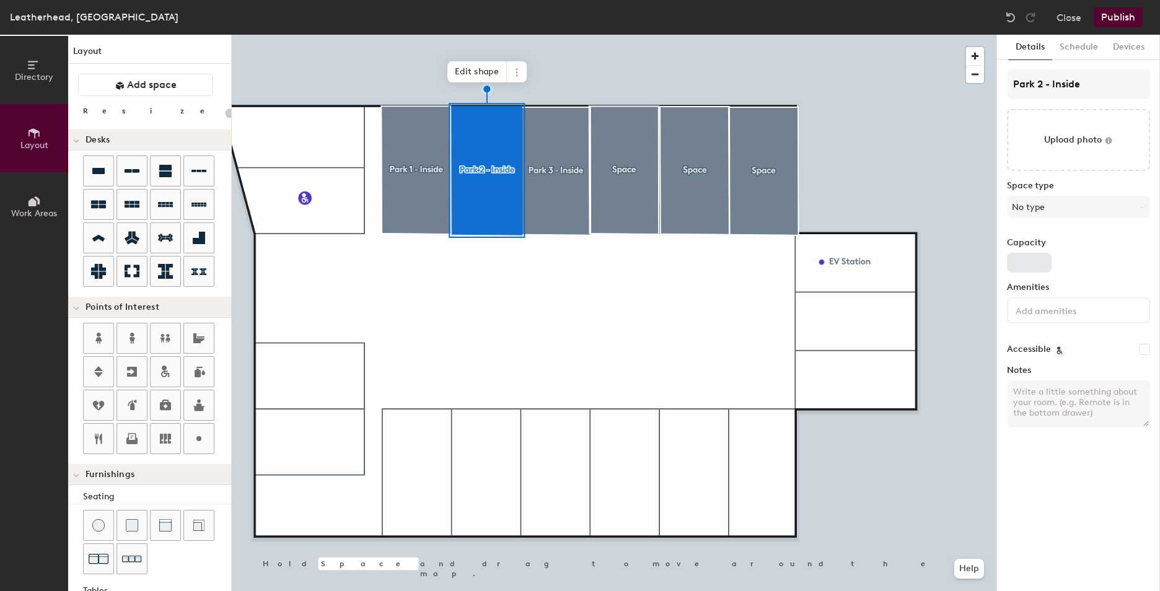
type input "20"
click at [1038, 263] on input "Capacity" at bounding box center [1029, 263] width 45 height 20
type input "1"
type input "20"
type input "1"
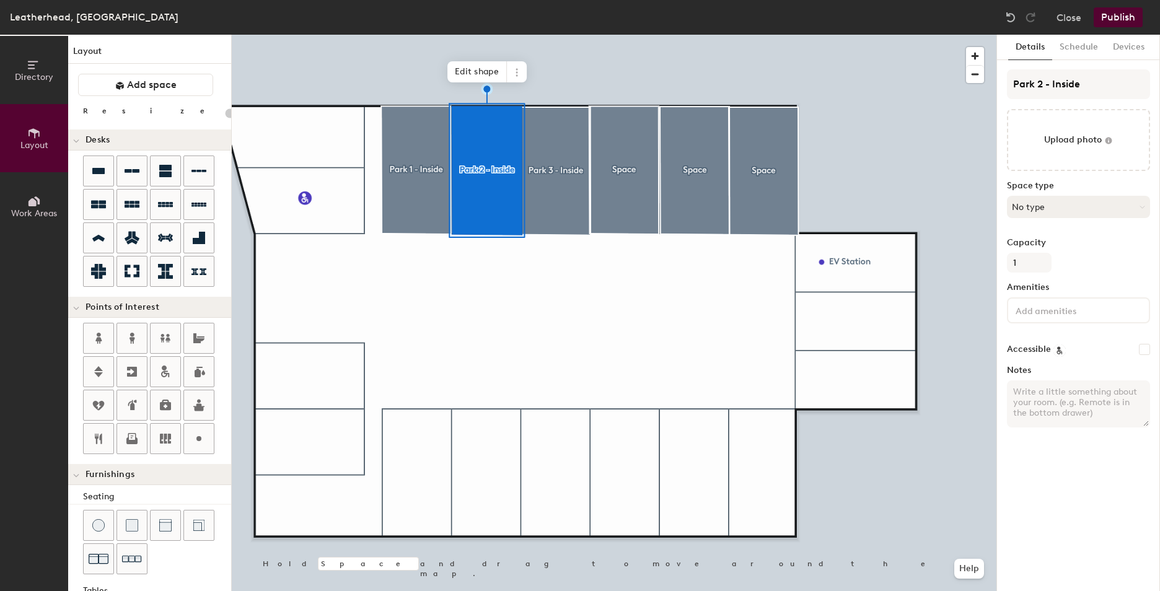
click at [1043, 206] on button "No type" at bounding box center [1078, 207] width 143 height 22
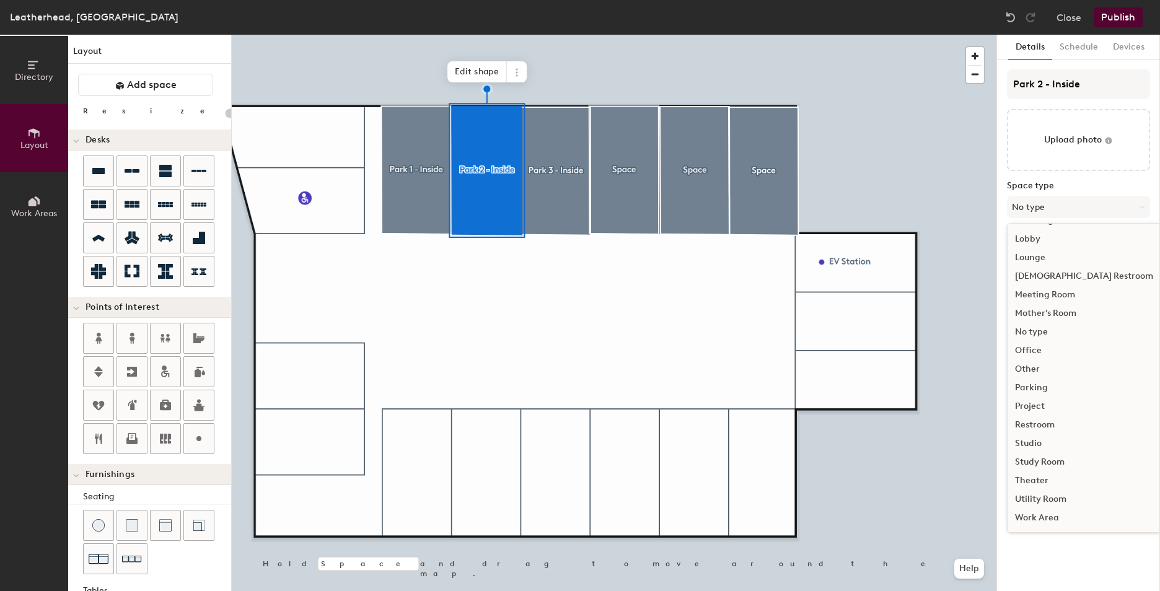
click at [1045, 389] on div "Parking" at bounding box center [1084, 388] width 153 height 19
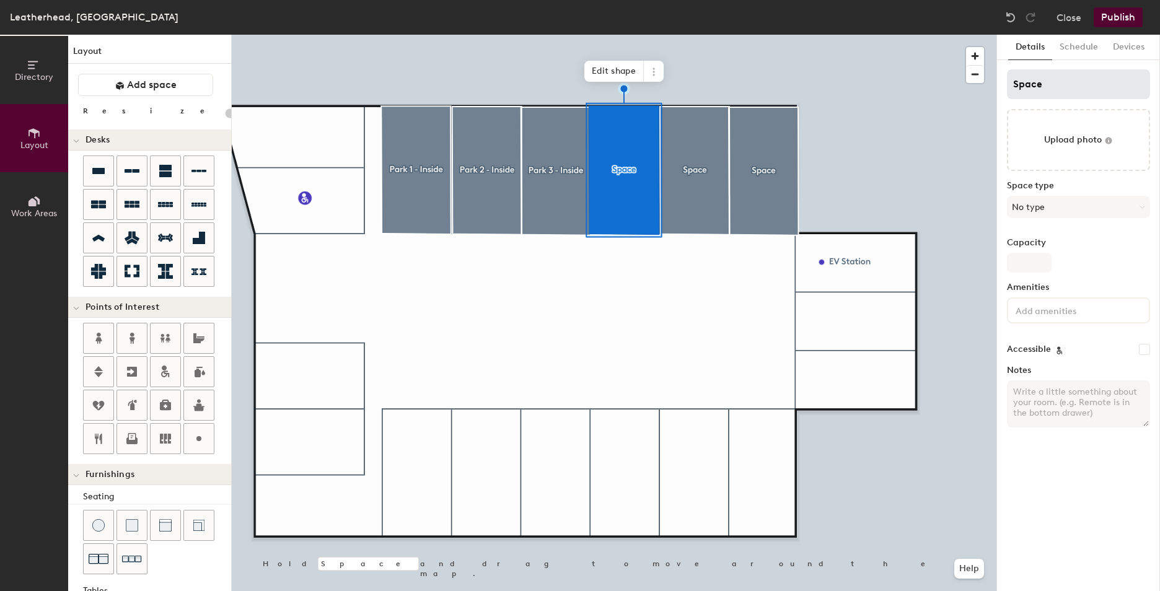
type input "20"
click at [1077, 82] on input "Space" at bounding box center [1078, 84] width 143 height 30
type input "Spac"
type input "20"
type input "S"
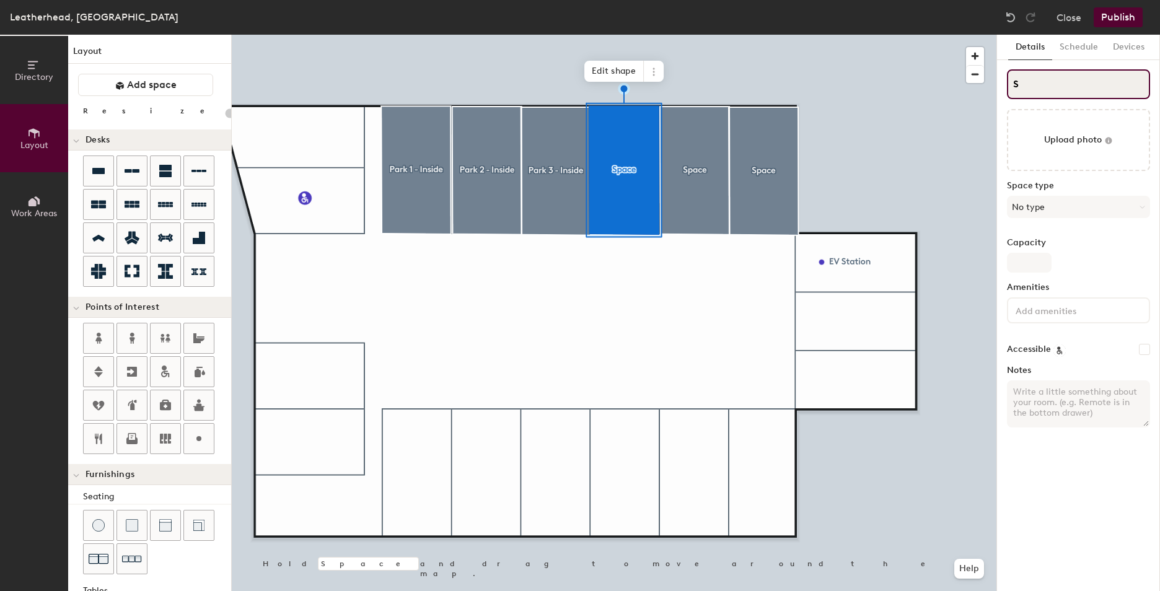
type input "20"
type input "SPa"
type input "20"
type input "SPar"
type input "20"
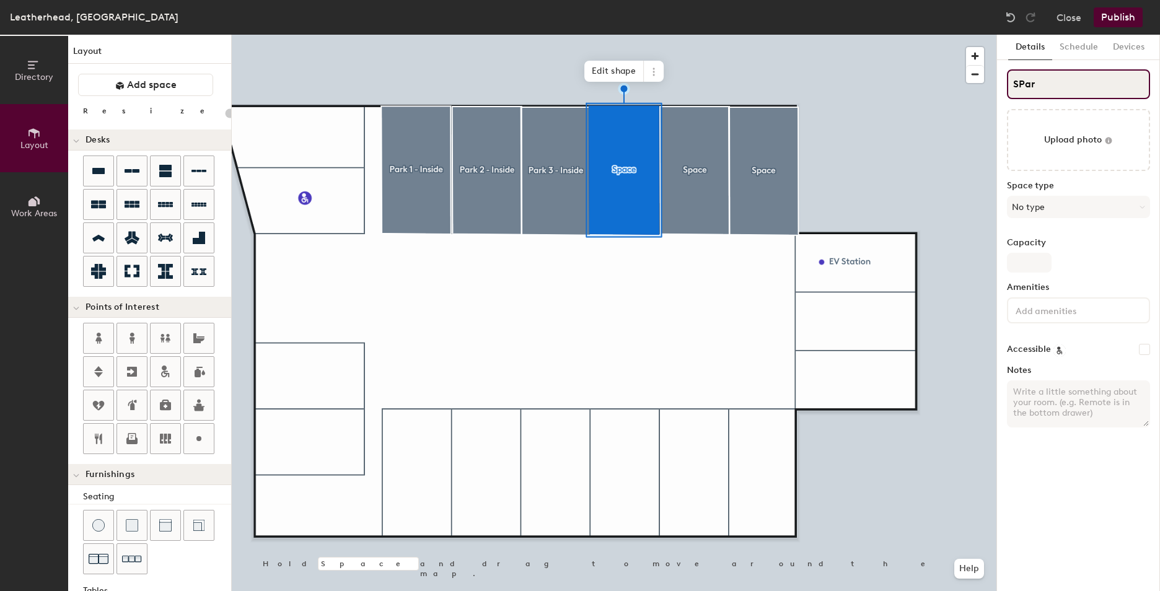
type input "SPar"
type input "20"
type input "SPar"
type input "20"
type input "SP"
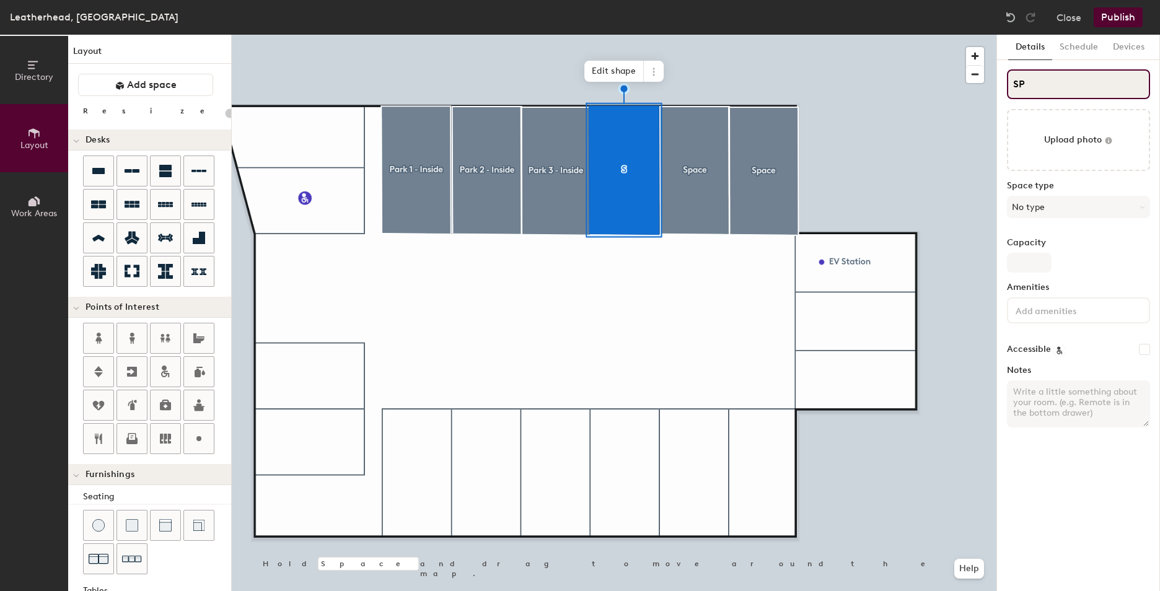
type input "20"
type input "S"
type input "20"
type input "SP"
type input "20"
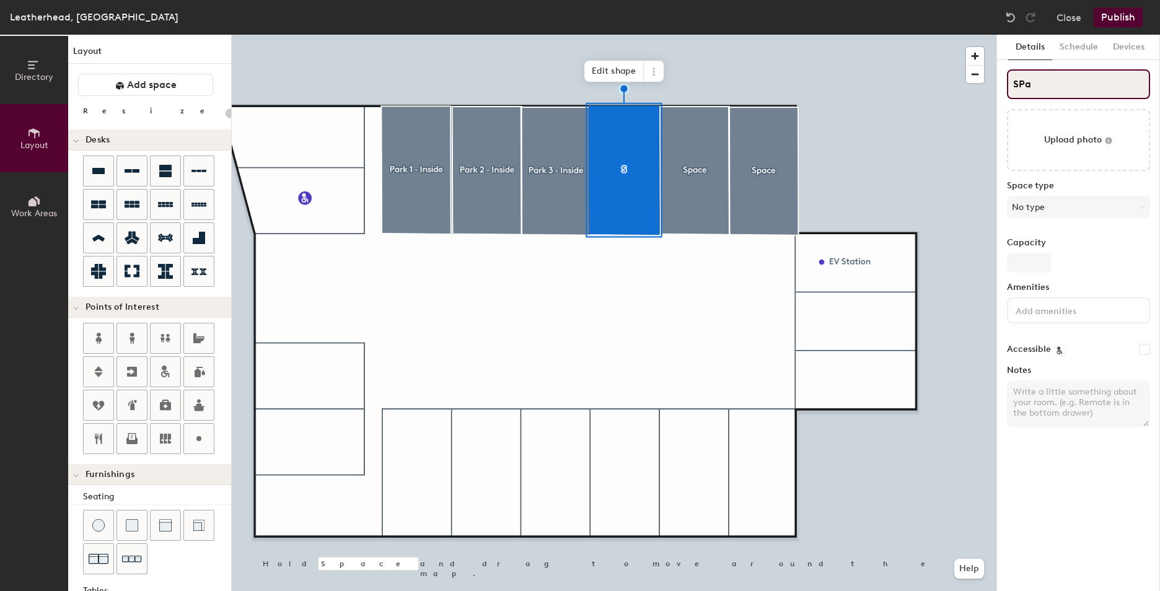
type input "SPar"
type input "20"
type input "SPark"
type input "20"
type input "SPark 4"
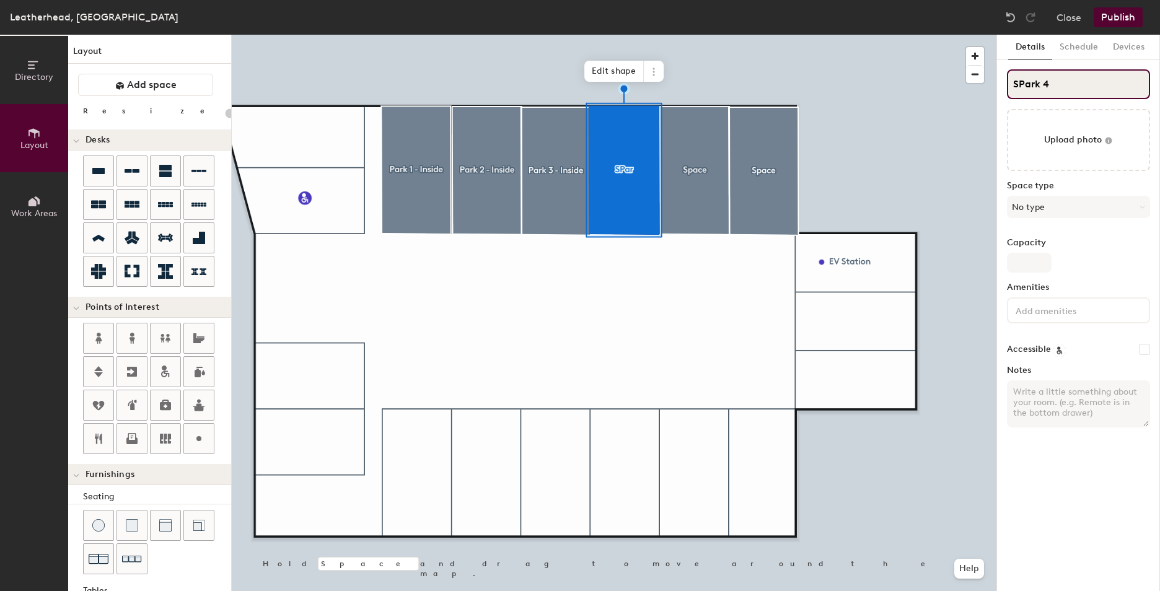
type input "20"
type input "SPark 4"
type input "20"
type input "SPark 4 -"
type input "20"
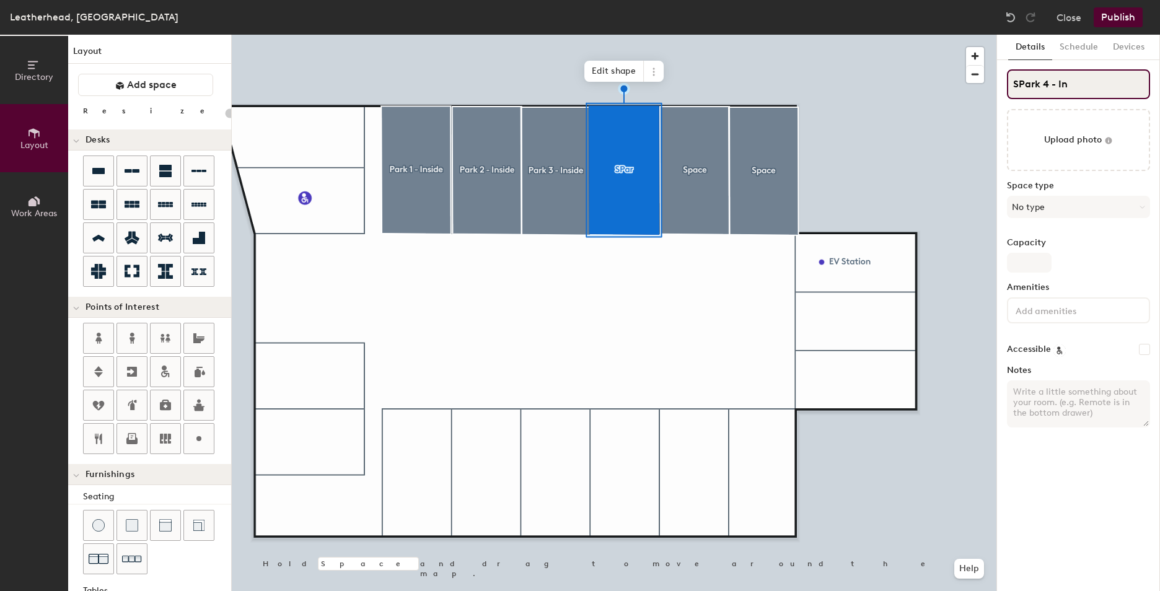
type input "SPark 4 - Ins"
type input "20"
type input "SPark 4 - Inside"
type input "20"
type input "Park 4 - Inside"
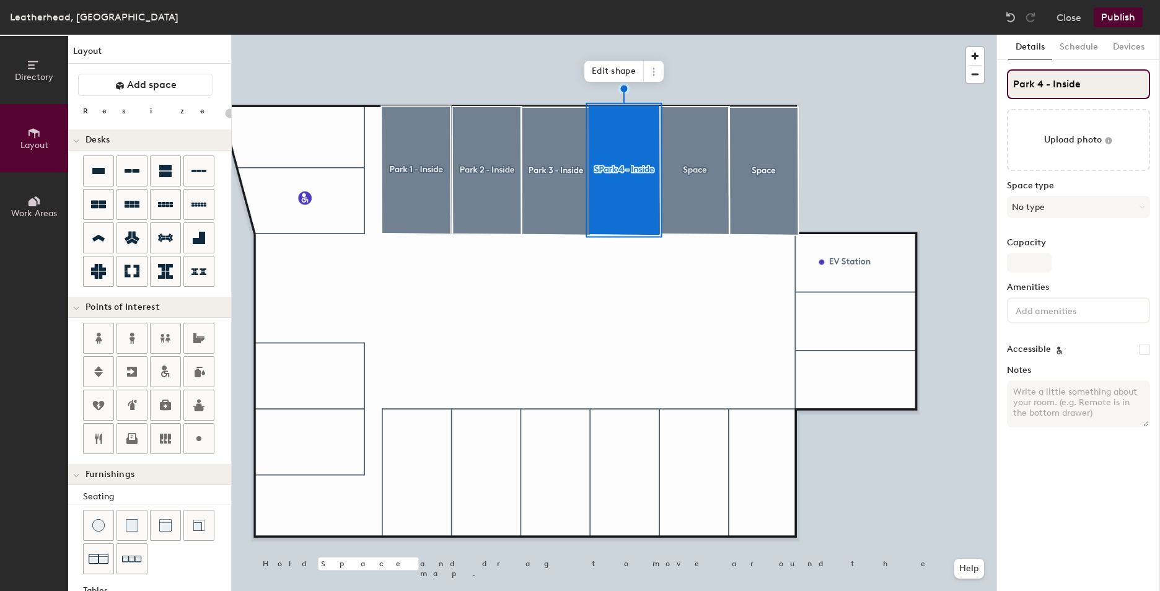
type input "20"
type input "Park 4 - Inside"
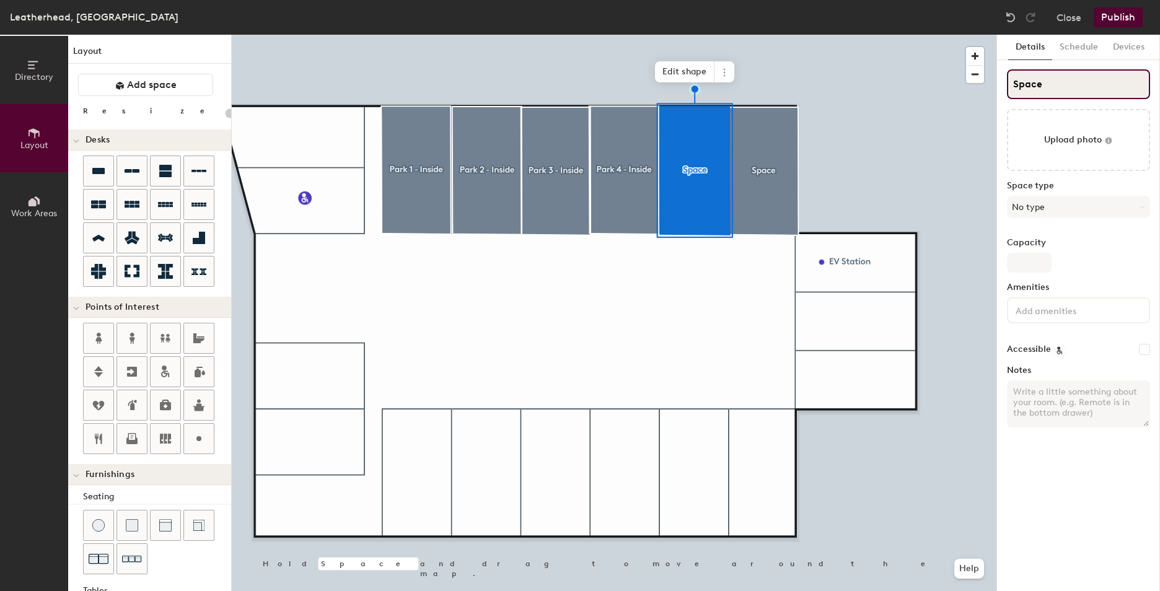
type input "20"
click at [1050, 94] on input "Space" at bounding box center [1078, 84] width 143 height 30
type input "Spac"
type input "20"
type input "S"
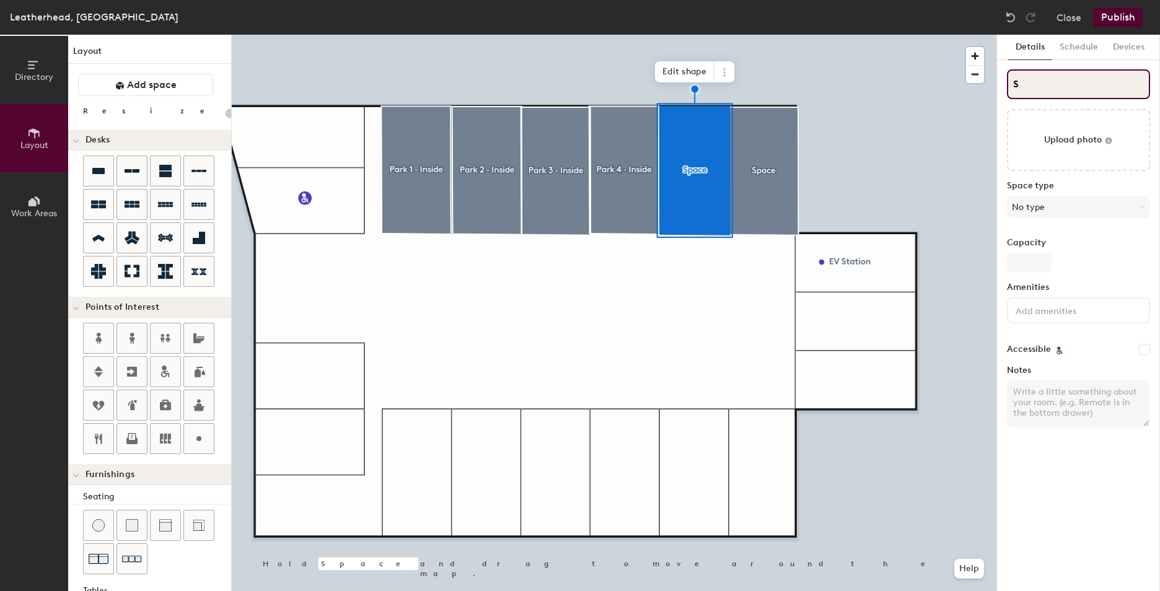
type input "20"
type input "SPa"
type input "20"
type input "SPark"
type input "20"
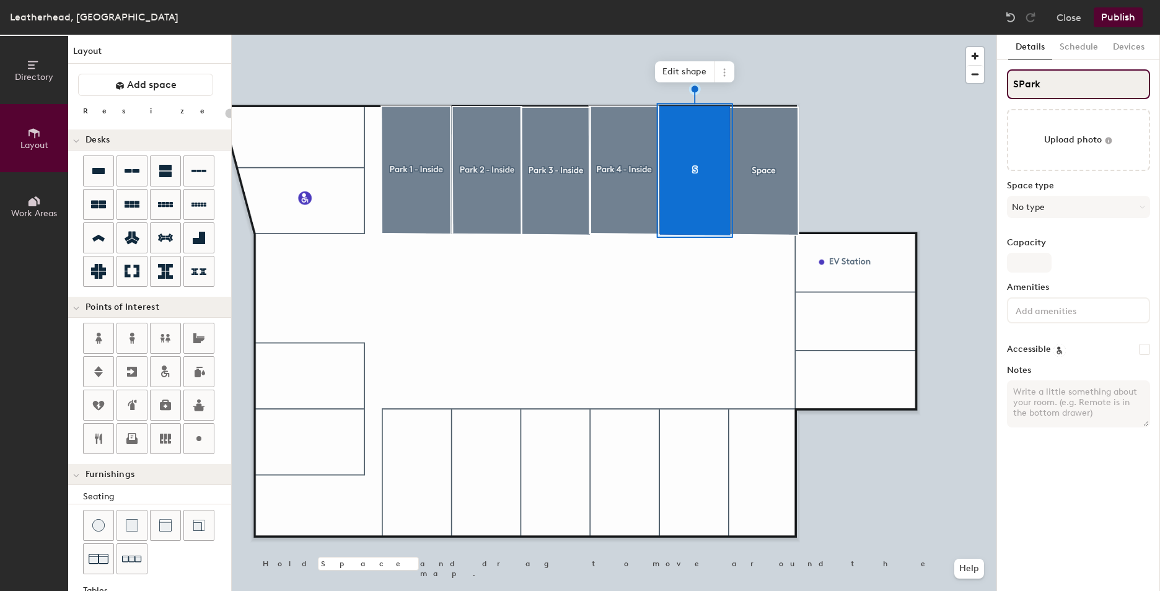
type input "SPark 5"
type input "20"
type input "SPark 5"
type input "20"
type input "SPark 5 -"
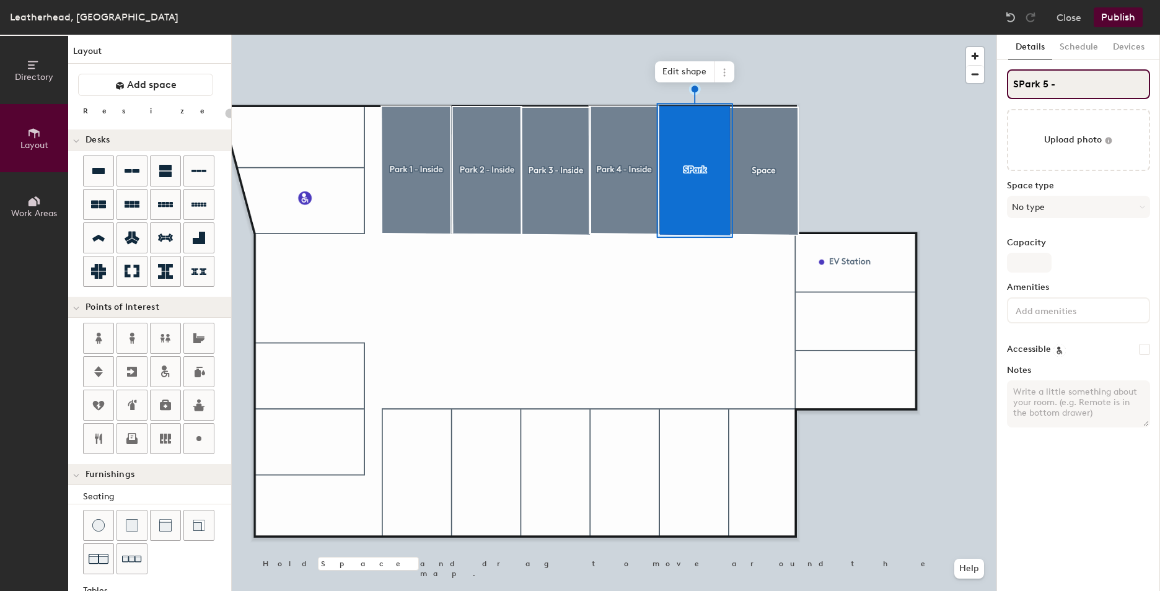
type input "20"
type input "SPark 5 - I"
type input "20"
type input "SPark 5 - In"
type input "20"
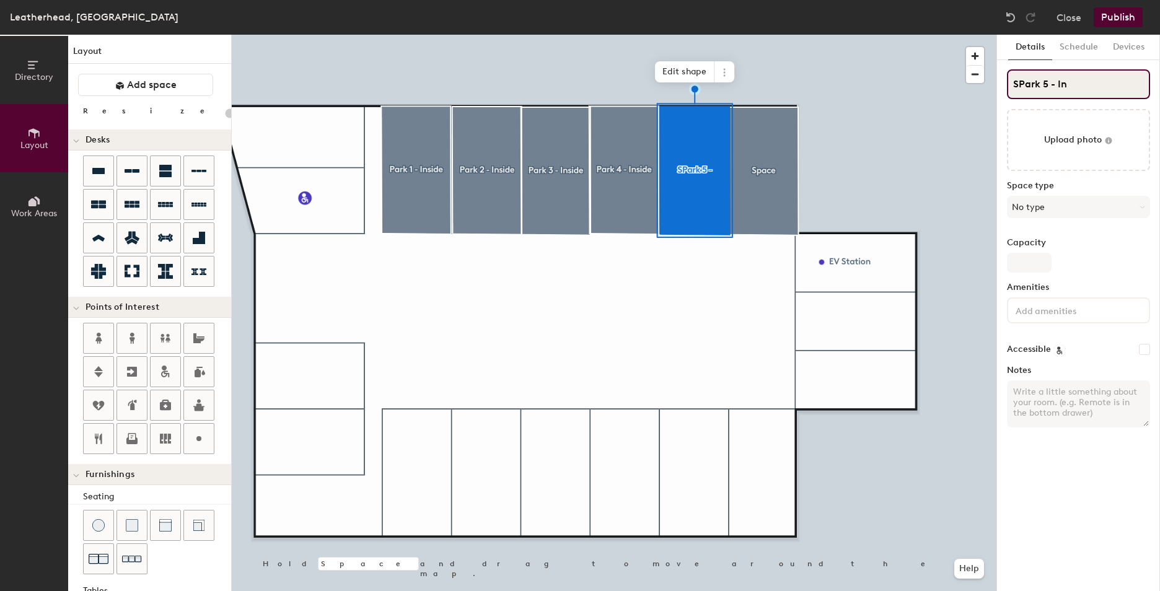
type input "SPark 5 - Ins"
type input "20"
type input "SPark 5 - Inside"
type input "20"
type input "SPark 5 - Inside"
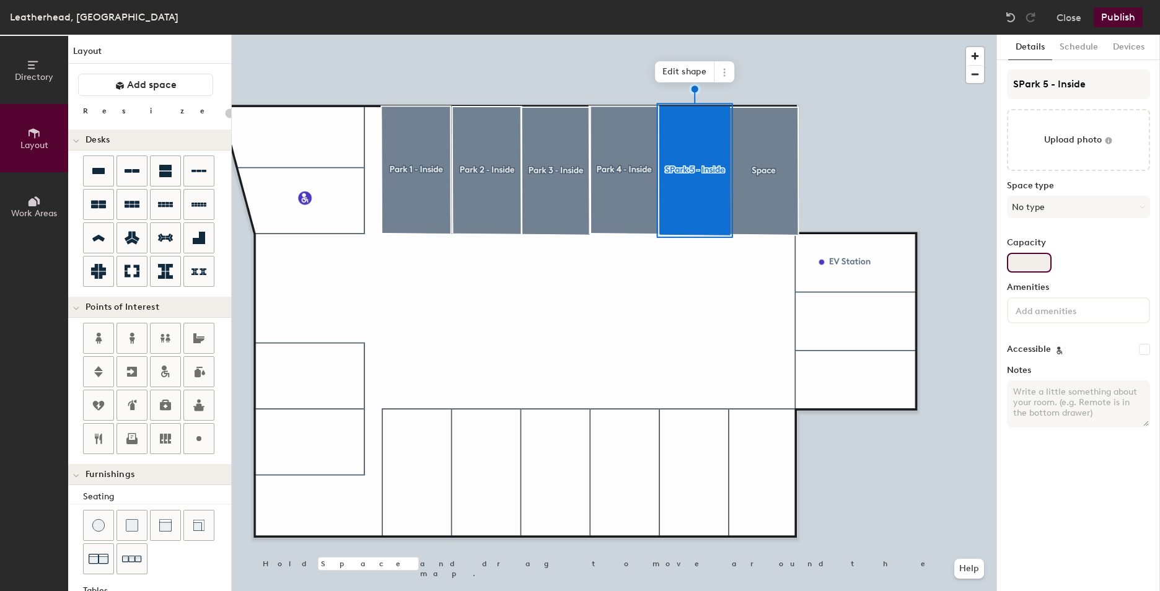
click at [1019, 253] on input "Capacity" at bounding box center [1029, 263] width 45 height 20
type input "1"
type input "20"
type input "1"
click at [1041, 208] on button "No type" at bounding box center [1078, 207] width 143 height 22
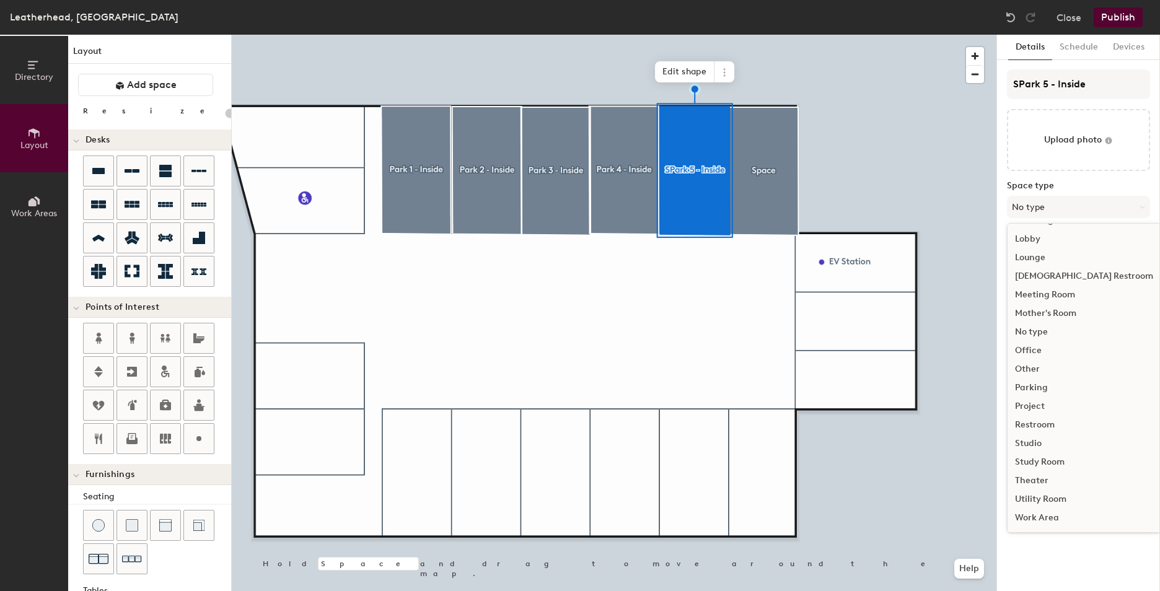
click at [1037, 384] on div "Parking" at bounding box center [1084, 388] width 153 height 19
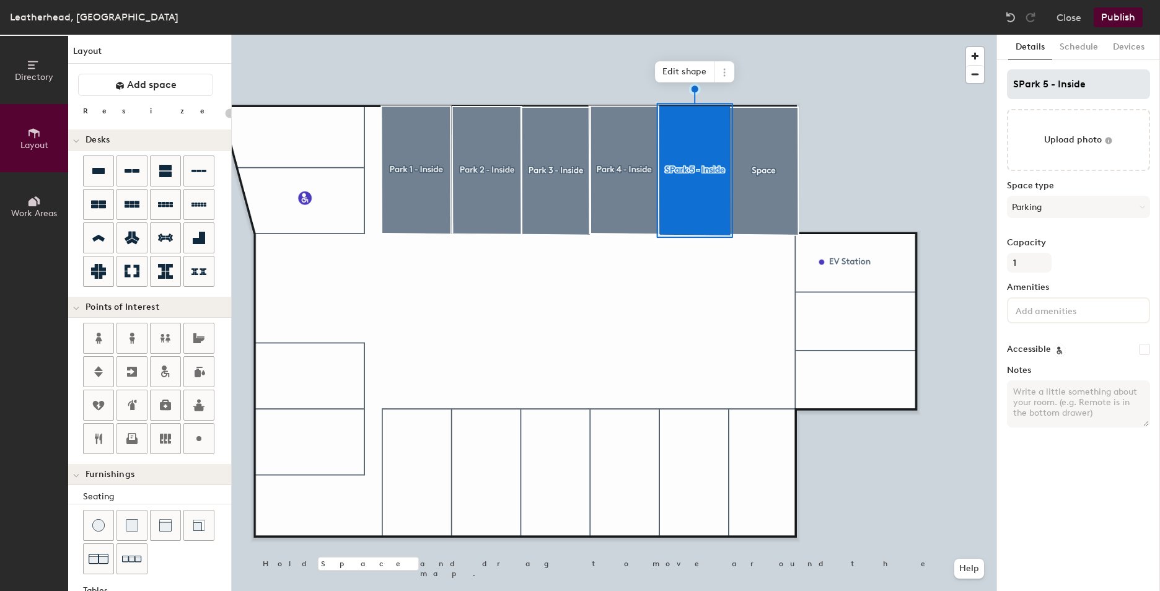
type input "20"
click at [1018, 87] on input "SPark 5 - Inside" at bounding box center [1078, 84] width 143 height 30
type input "Park 5 - Inside"
type input "20"
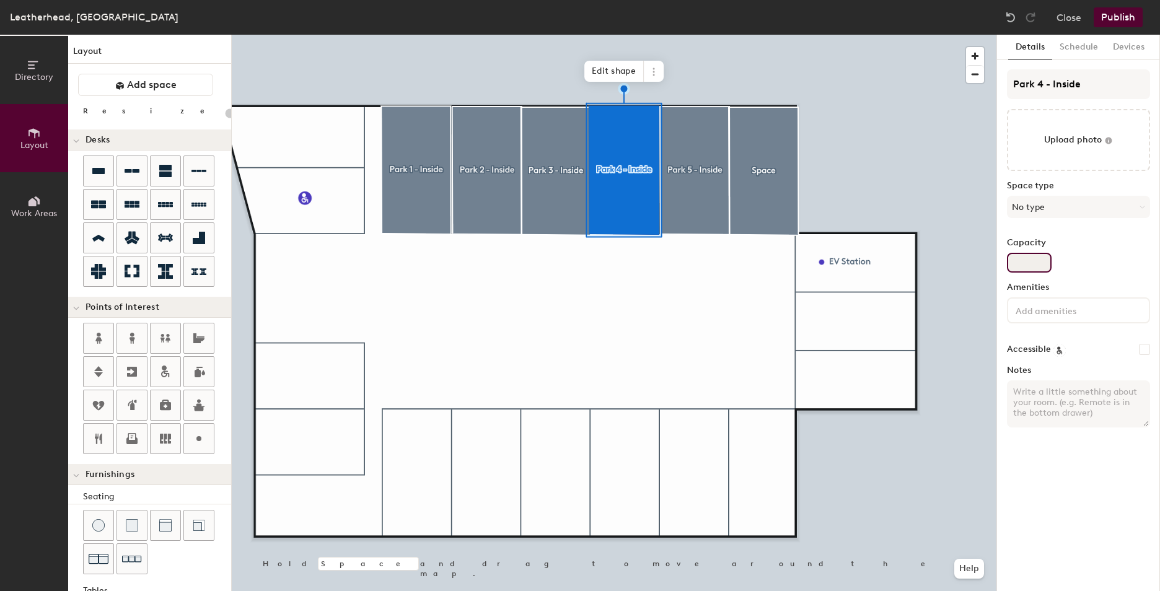
click at [1023, 267] on input "Capacity" at bounding box center [1029, 263] width 45 height 20
click at [1033, 213] on button "No type" at bounding box center [1078, 207] width 143 height 22
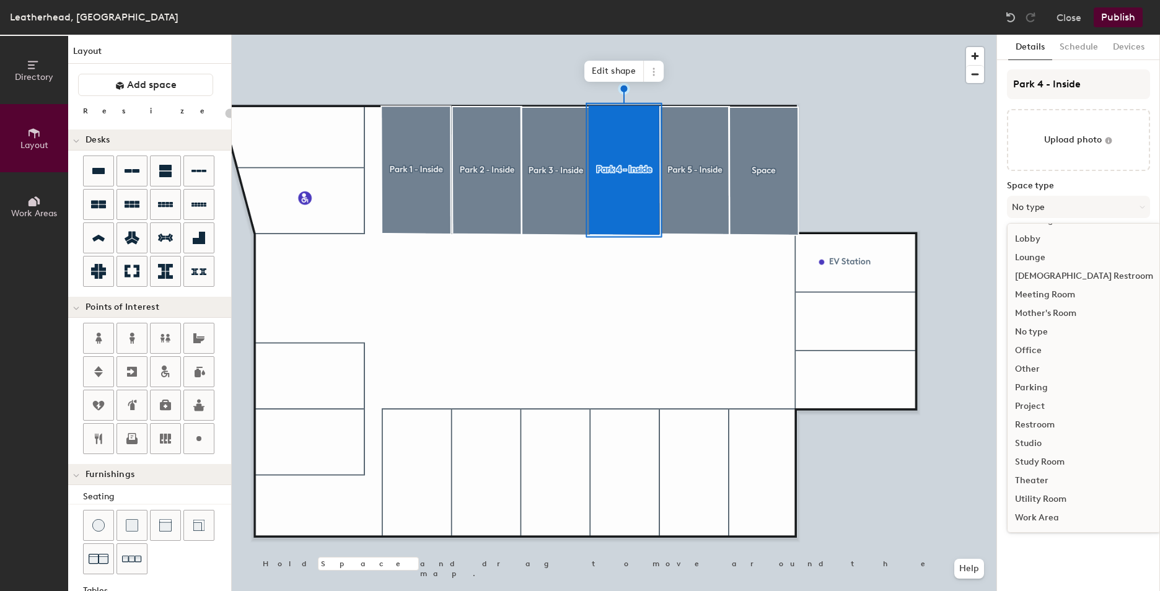
click at [1043, 382] on div "Parking" at bounding box center [1084, 388] width 153 height 19
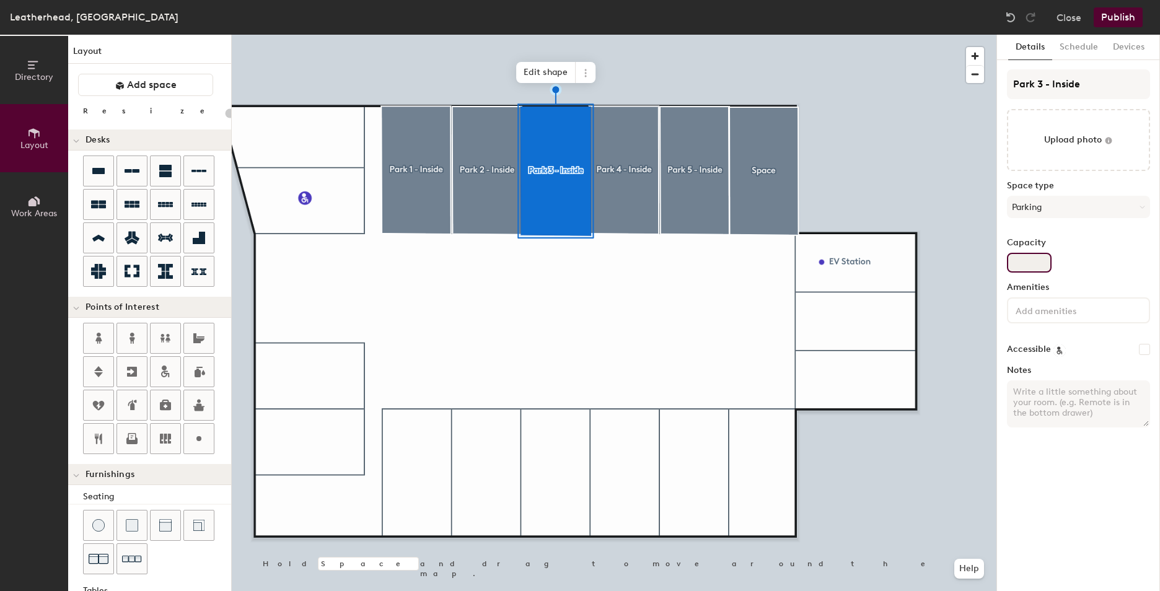
click at [1028, 261] on input "Capacity" at bounding box center [1029, 263] width 45 height 20
click at [1031, 316] on input at bounding box center [1070, 310] width 112 height 15
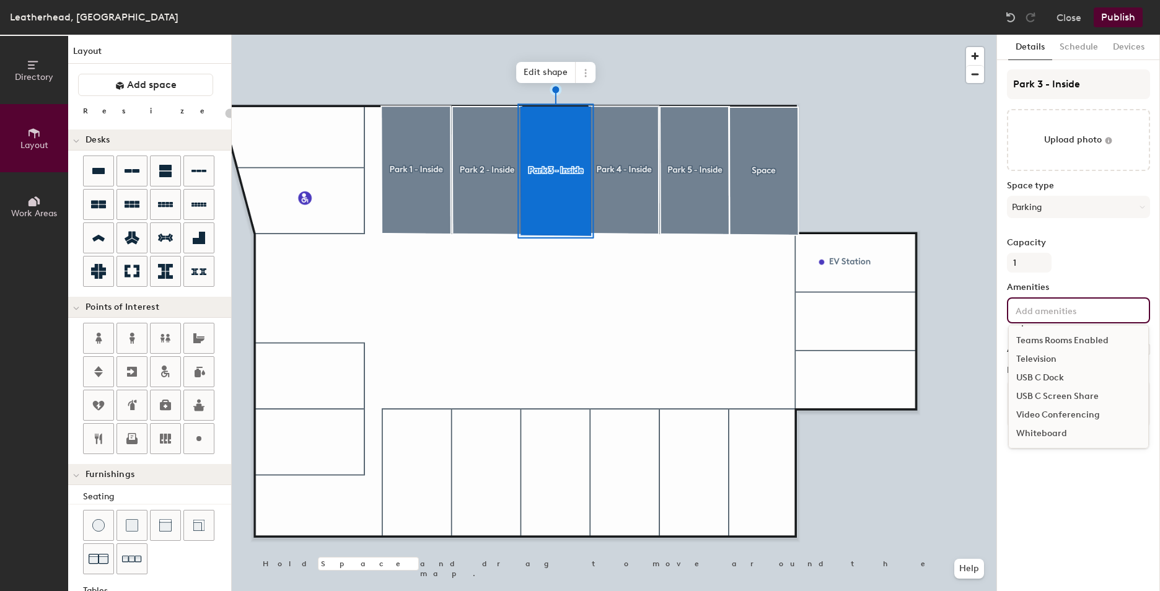
scroll to position [0, 0]
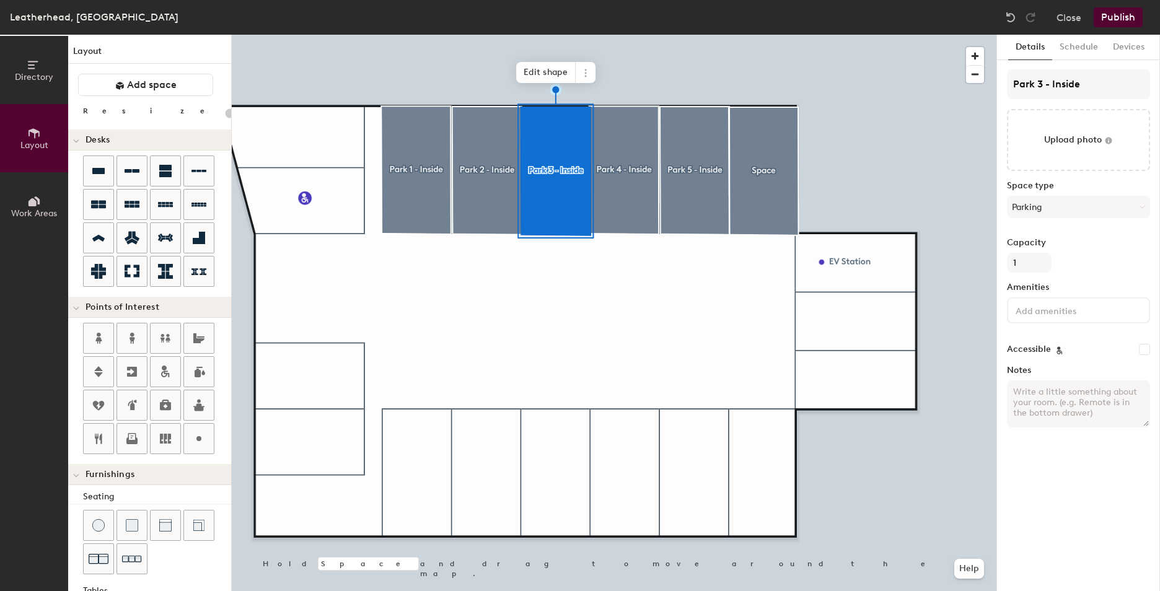
click at [1097, 257] on div "Capacity 1" at bounding box center [1078, 255] width 143 height 35
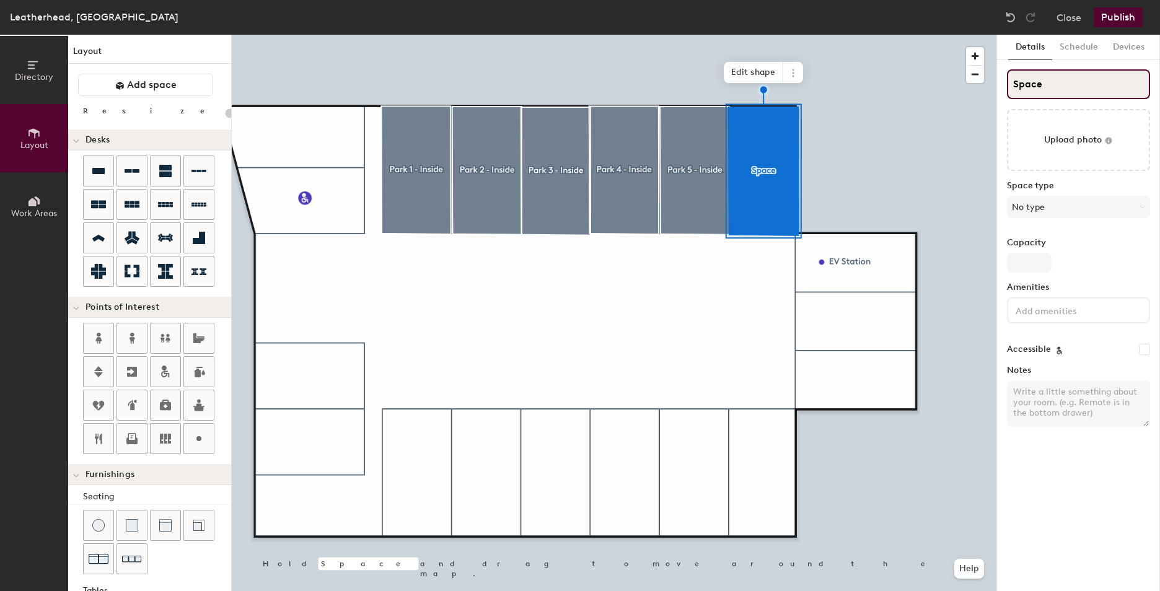
click at [1049, 79] on input "Space" at bounding box center [1078, 84] width 143 height 30
click at [1036, 208] on button "No type" at bounding box center [1078, 207] width 143 height 22
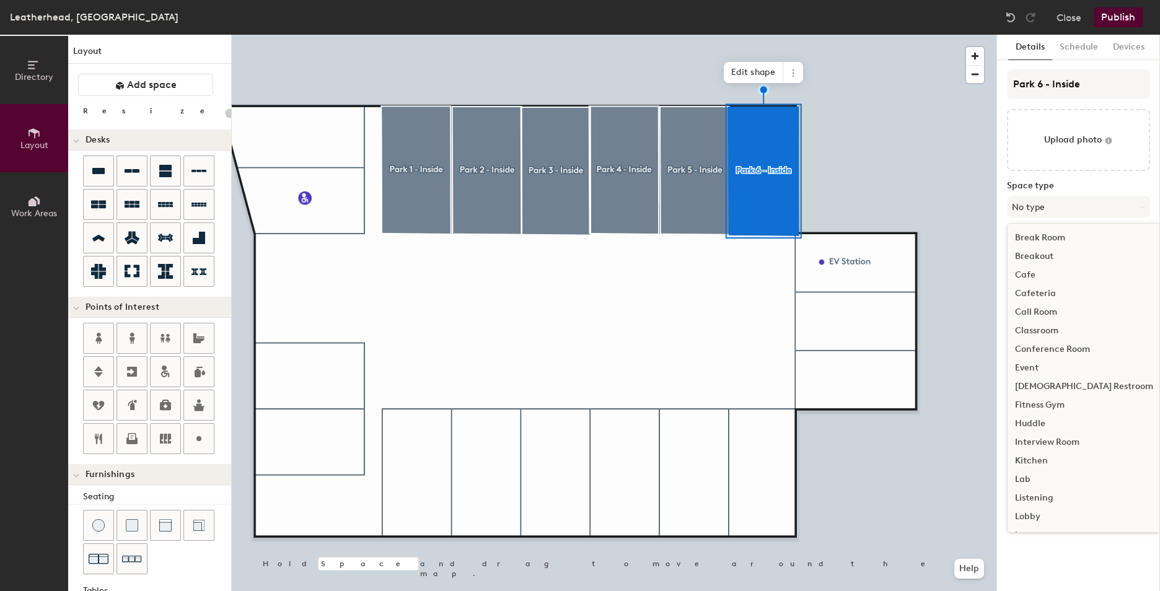
scroll to position [278, 0]
click at [1032, 382] on div "Parking" at bounding box center [1084, 388] width 153 height 19
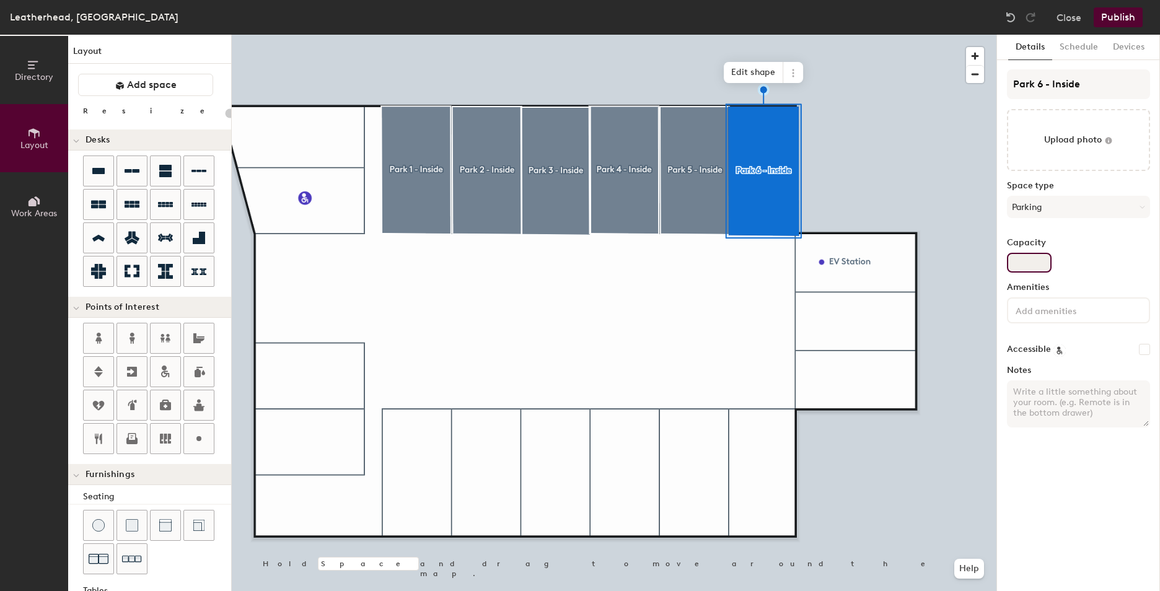
click at [1044, 258] on input "Capacity" at bounding box center [1029, 263] width 45 height 20
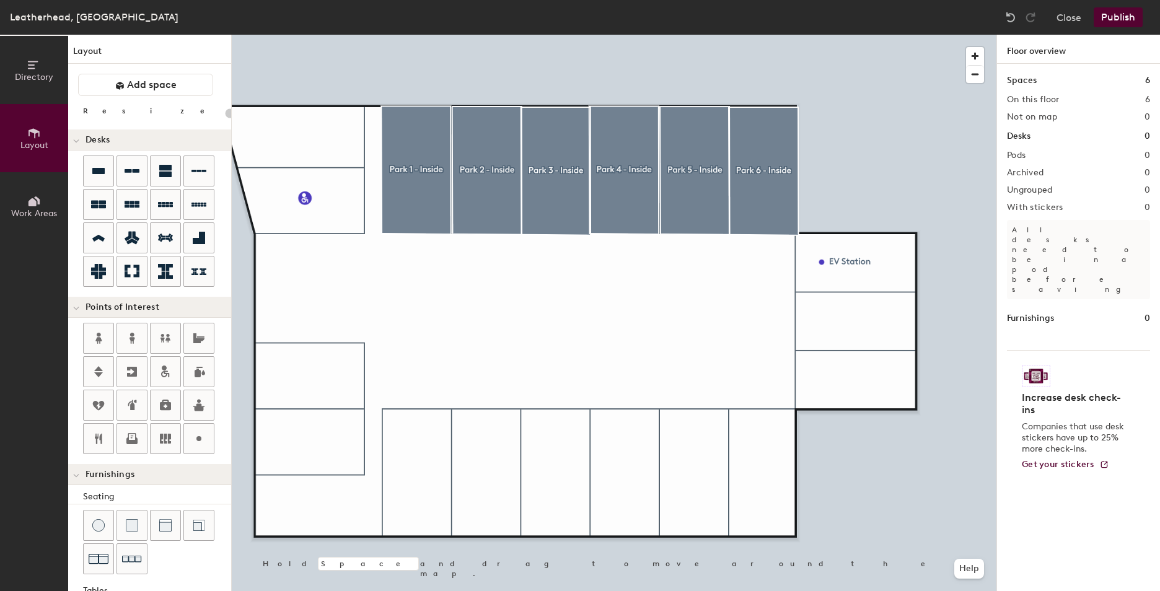
click at [1116, 19] on button "Publish" at bounding box center [1118, 17] width 49 height 20
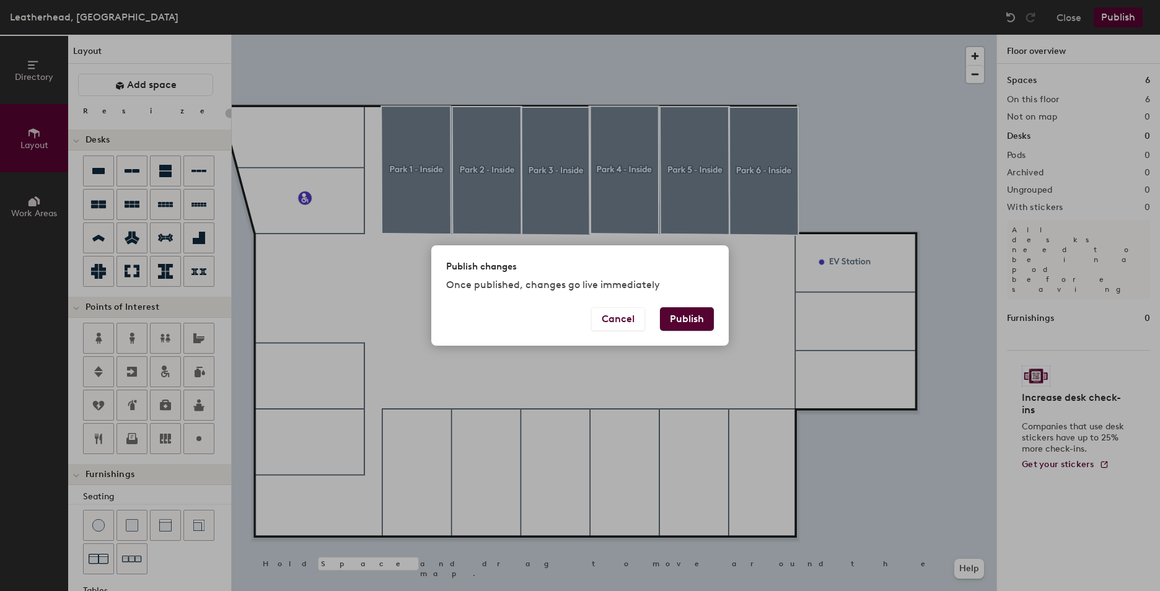
click at [682, 321] on button "Publish" at bounding box center [687, 319] width 54 height 24
